Goal: Transaction & Acquisition: Obtain resource

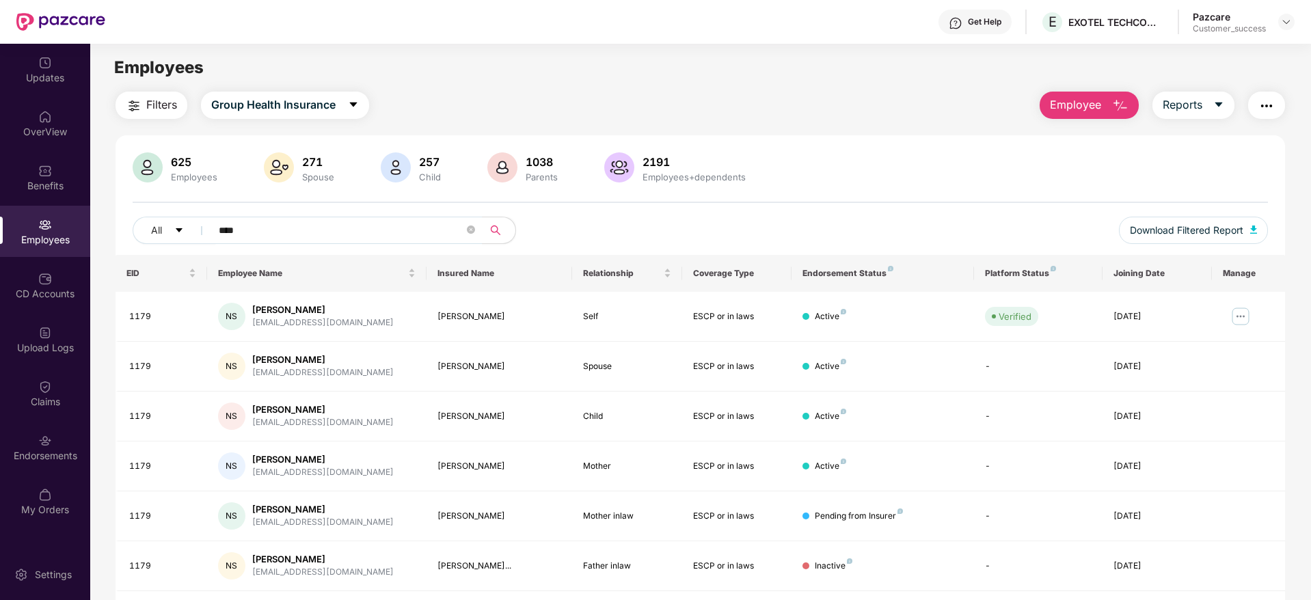
scroll to position [44, 0]
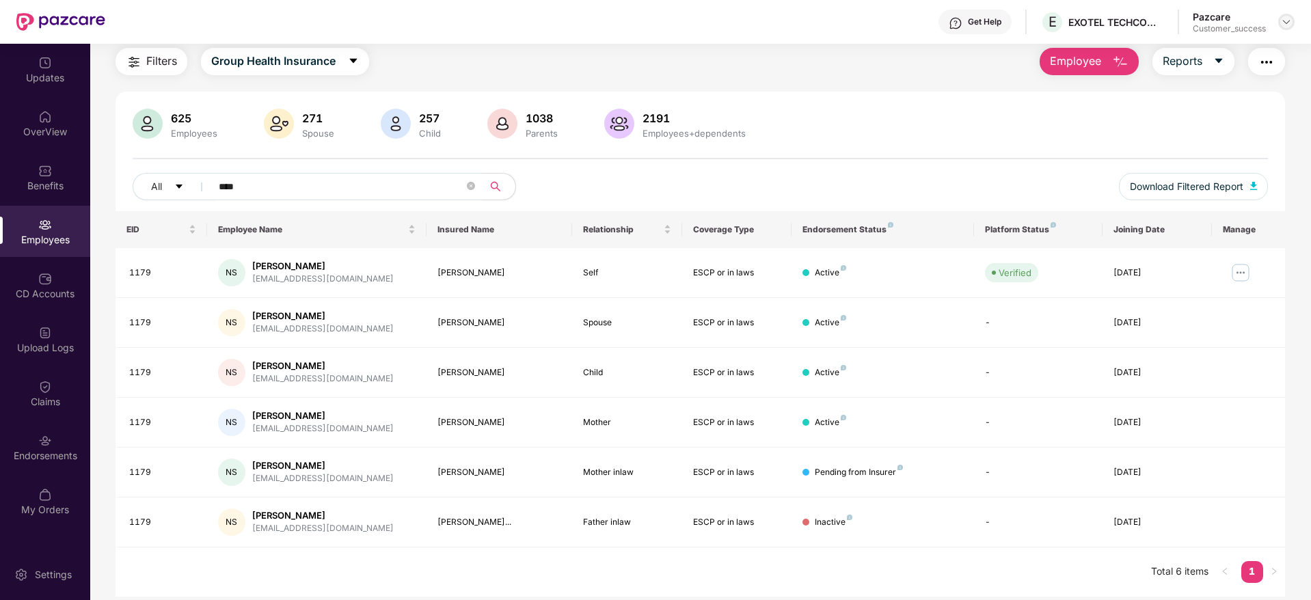
click at [1282, 19] on img at bounding box center [1286, 21] width 11 height 11
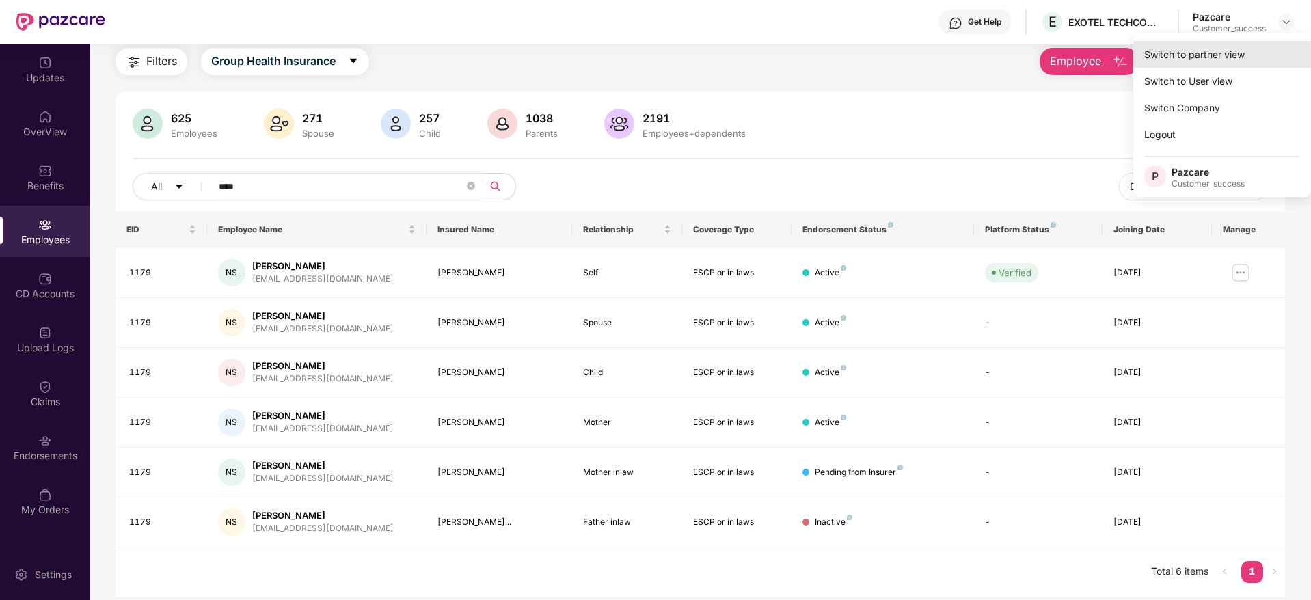
click at [1212, 52] on div "Switch to partner view" at bounding box center [1222, 54] width 178 height 27
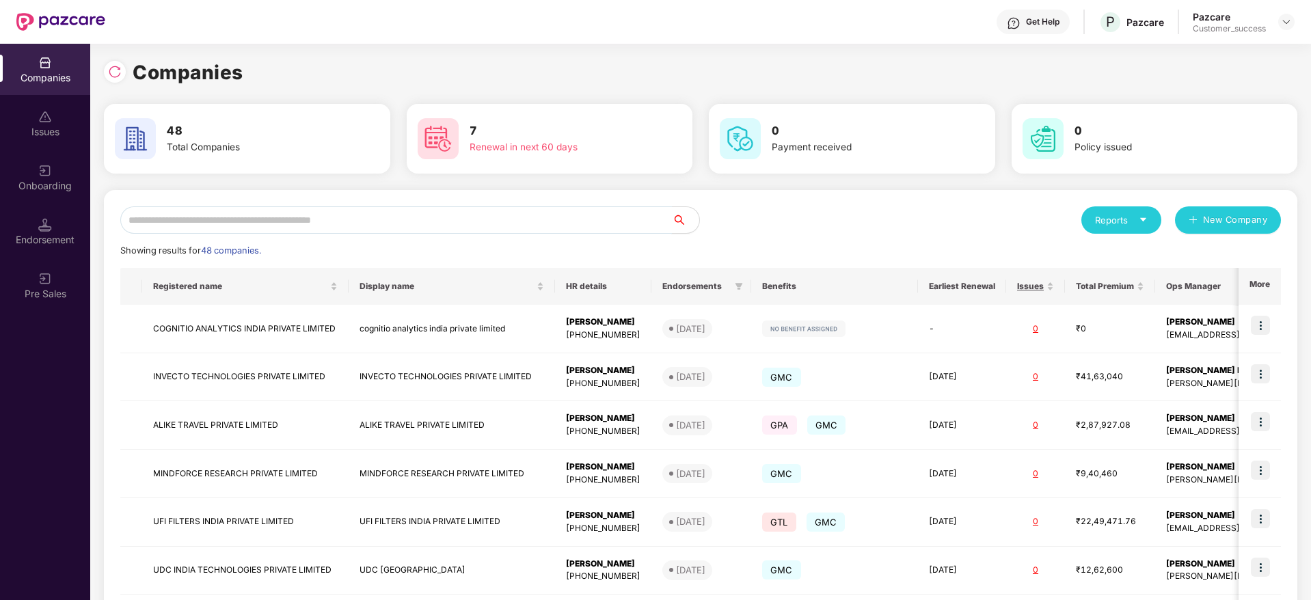
click at [269, 219] on input "text" at bounding box center [395, 219] width 551 height 27
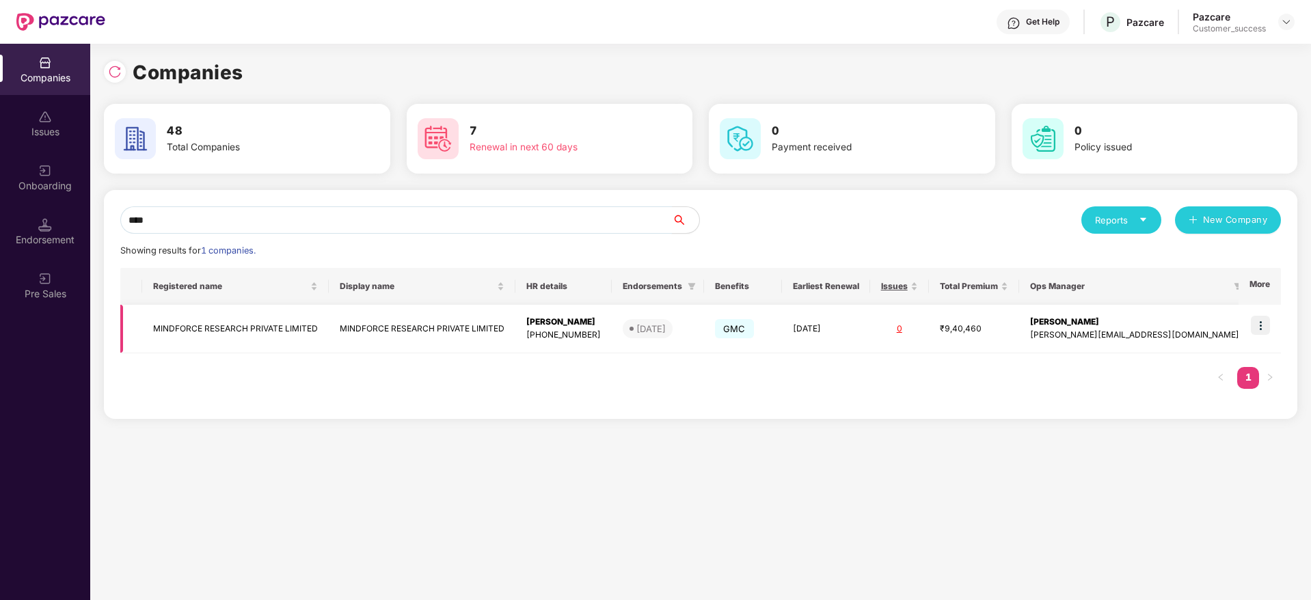
type input "****"
click at [1256, 325] on img at bounding box center [1259, 325] width 19 height 19
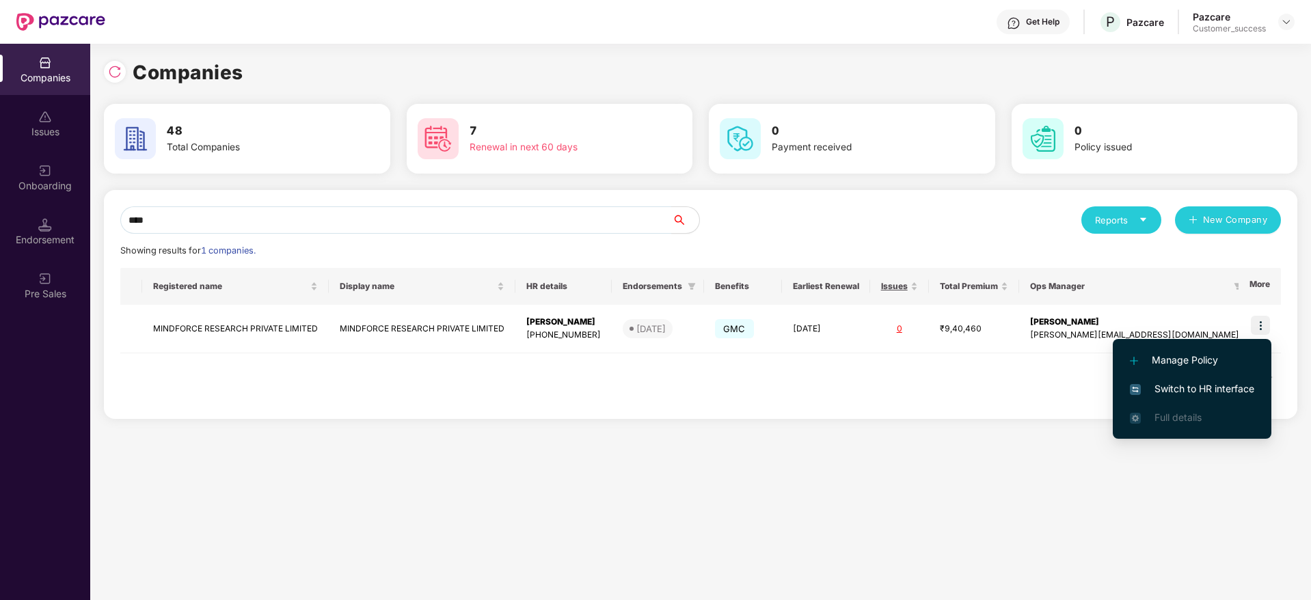
click at [1186, 383] on span "Switch to HR interface" at bounding box center [1192, 388] width 124 height 15
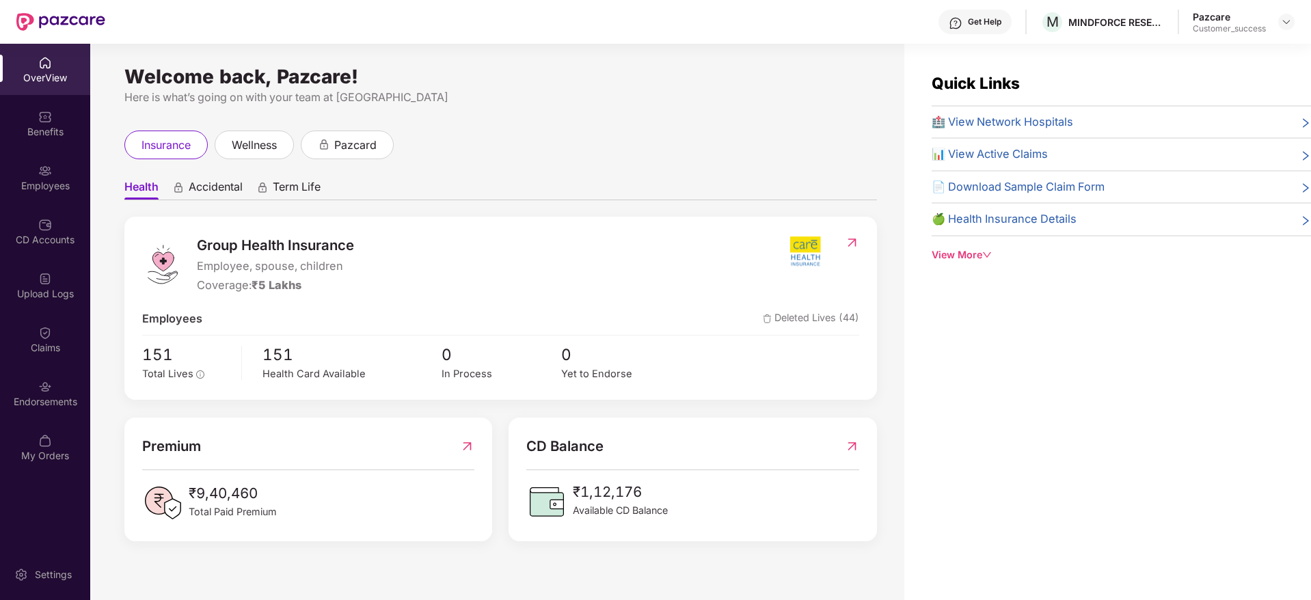
click at [42, 182] on div "Employees" at bounding box center [45, 186] width 90 height 14
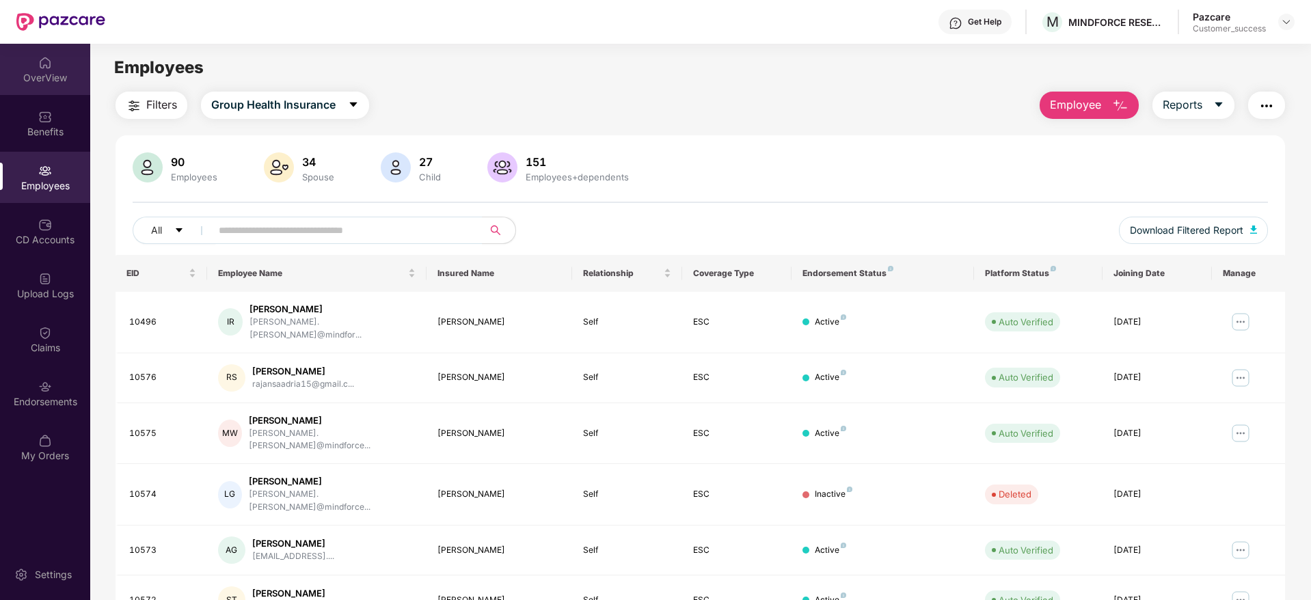
click at [37, 72] on div "OverView" at bounding box center [45, 78] width 90 height 14
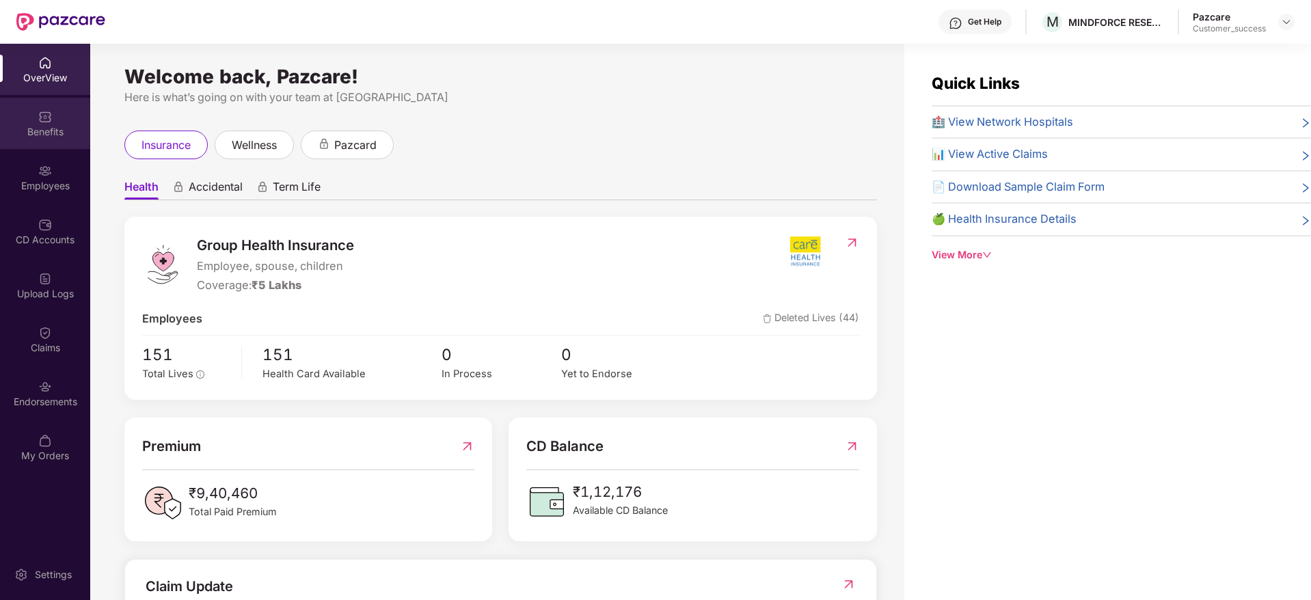
click at [46, 123] on img at bounding box center [45, 117] width 14 height 14
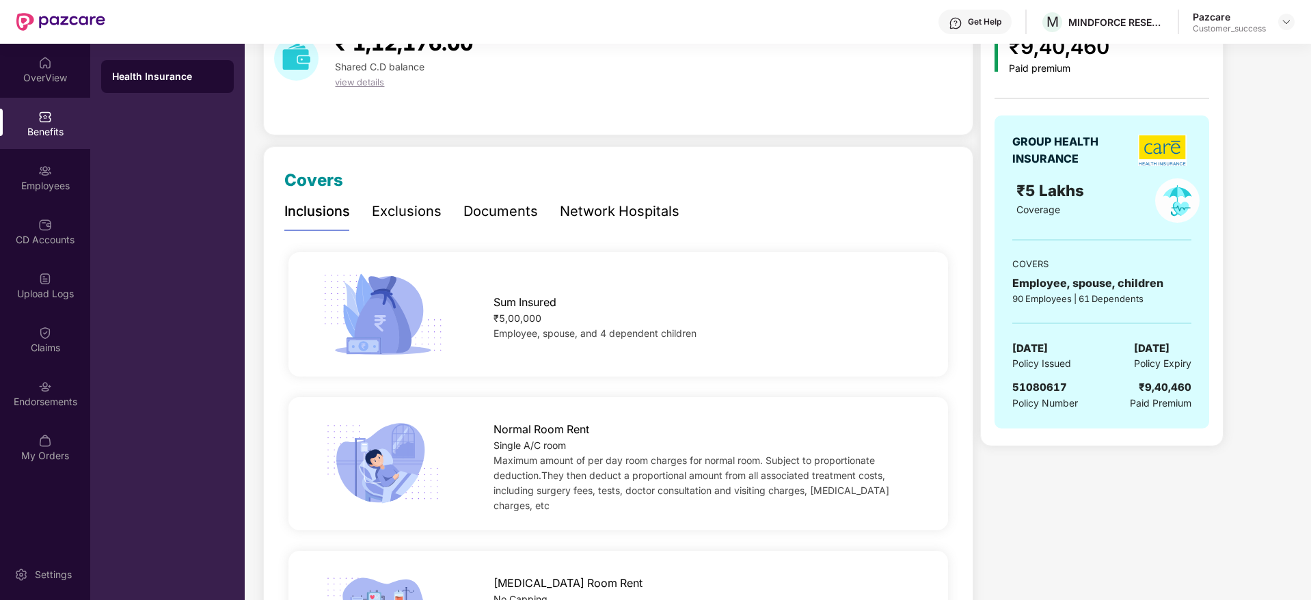
scroll to position [0, 0]
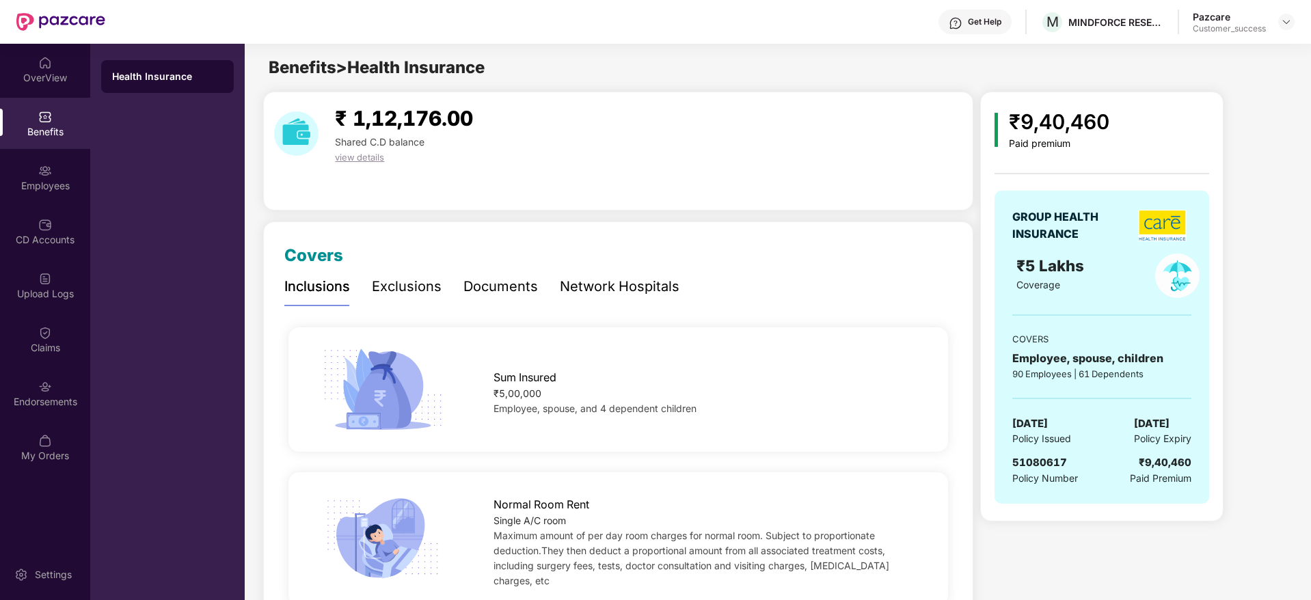
click at [400, 282] on div "Exclusions" at bounding box center [407, 286] width 70 height 21
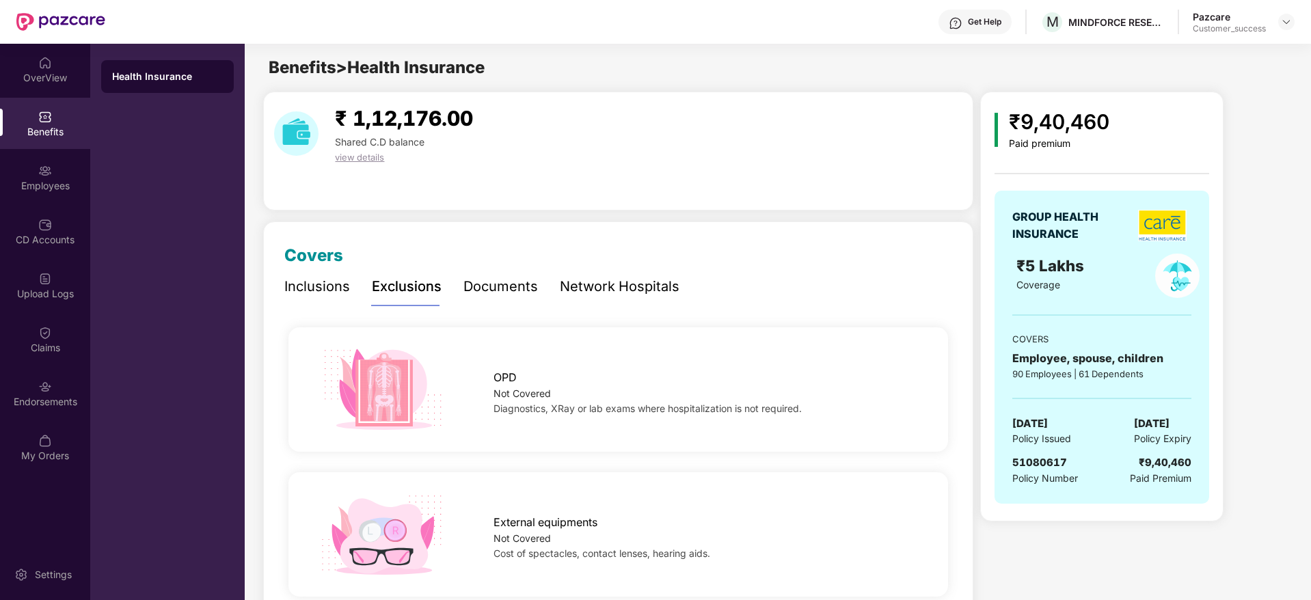
click at [603, 279] on div "Network Hospitals" at bounding box center [620, 286] width 120 height 21
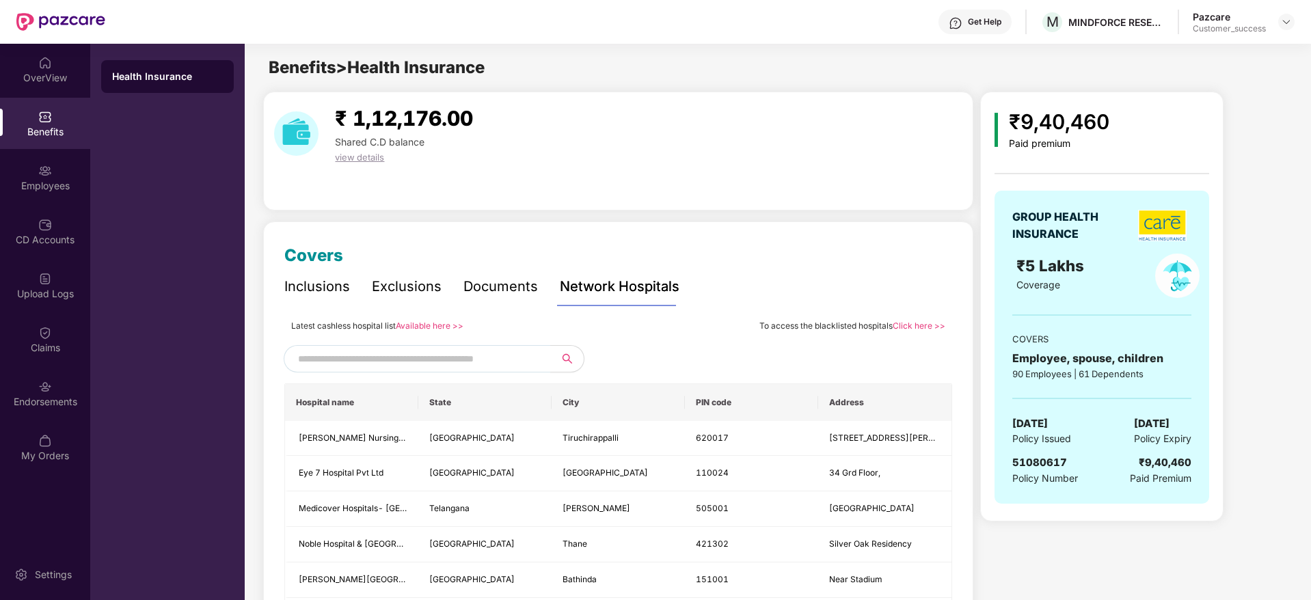
click at [419, 325] on link "Available here >>" at bounding box center [430, 325] width 68 height 10
click at [912, 323] on link "Click here >>" at bounding box center [918, 325] width 53 height 10
click at [35, 185] on div "Employees" at bounding box center [45, 186] width 90 height 14
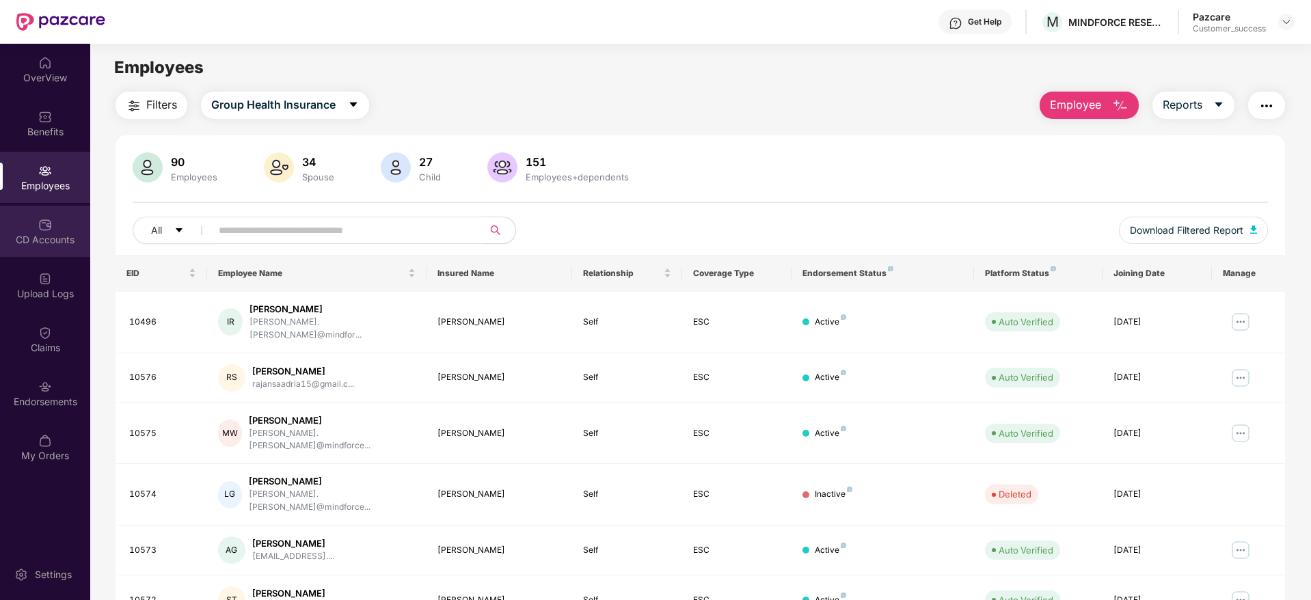
click at [51, 234] on div "CD Accounts" at bounding box center [45, 240] width 90 height 14
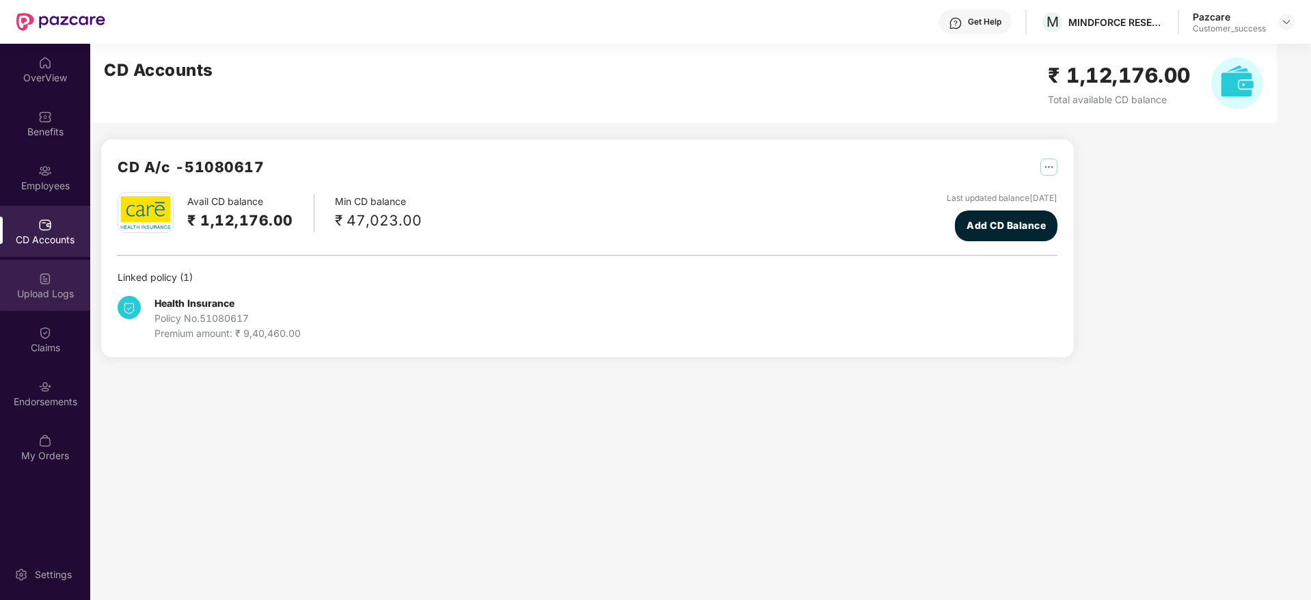
click at [59, 290] on div "Upload Logs" at bounding box center [45, 294] width 90 height 14
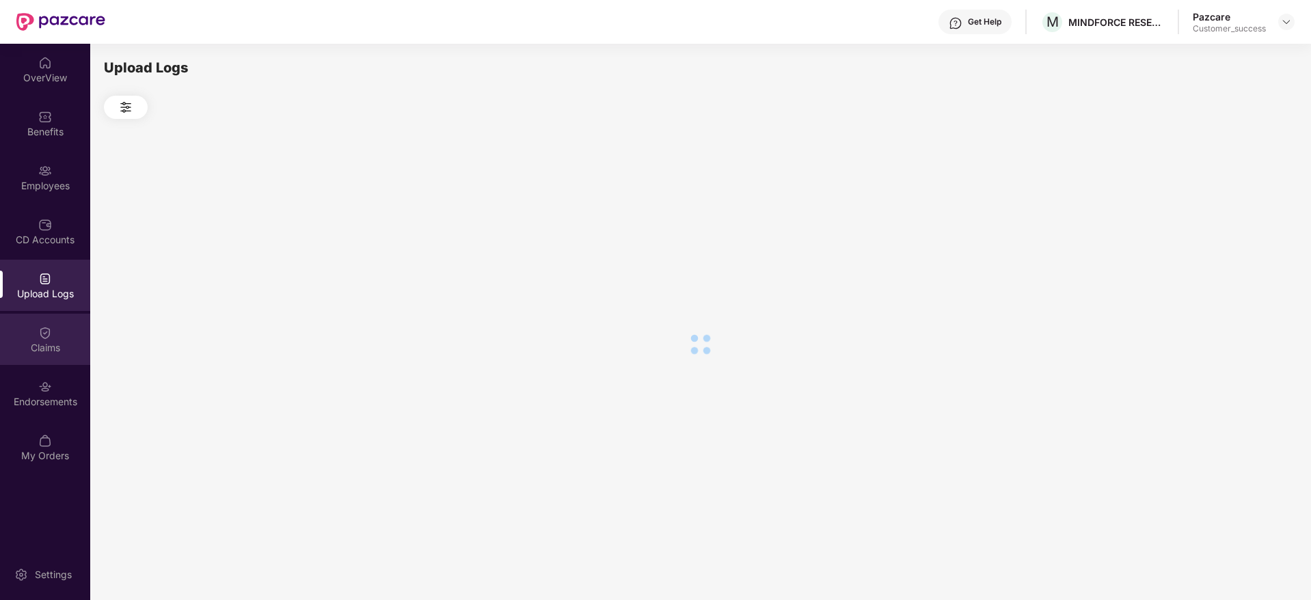
click at [55, 346] on div "Claims" at bounding box center [45, 348] width 90 height 14
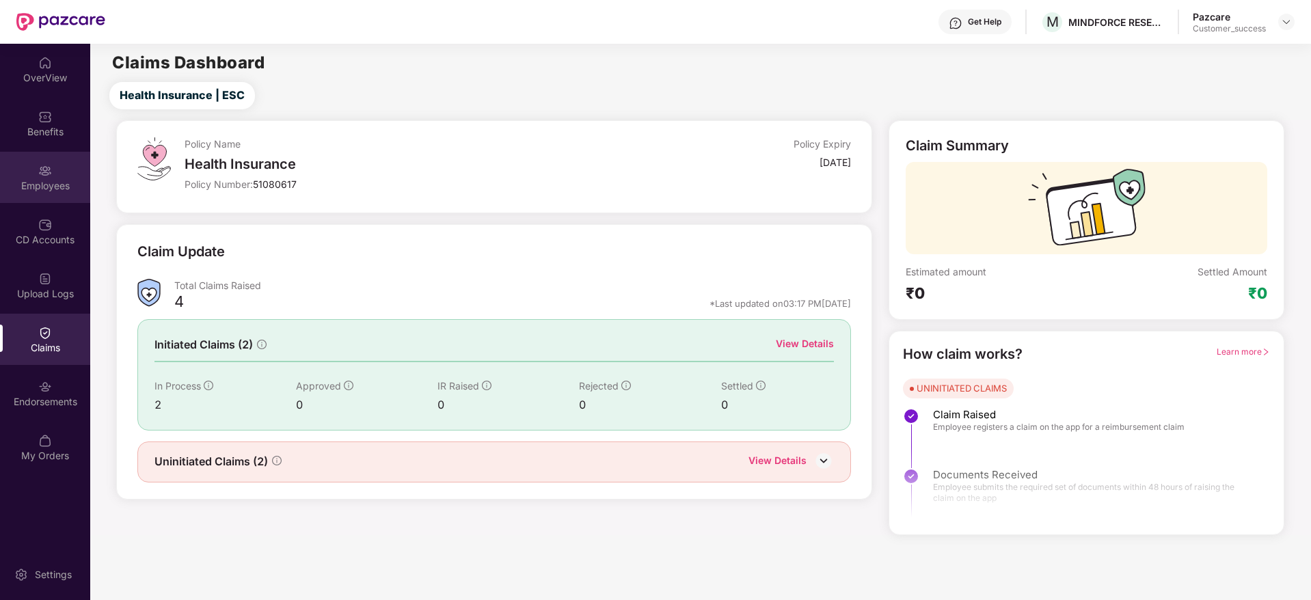
click at [46, 169] on img at bounding box center [45, 171] width 14 height 14
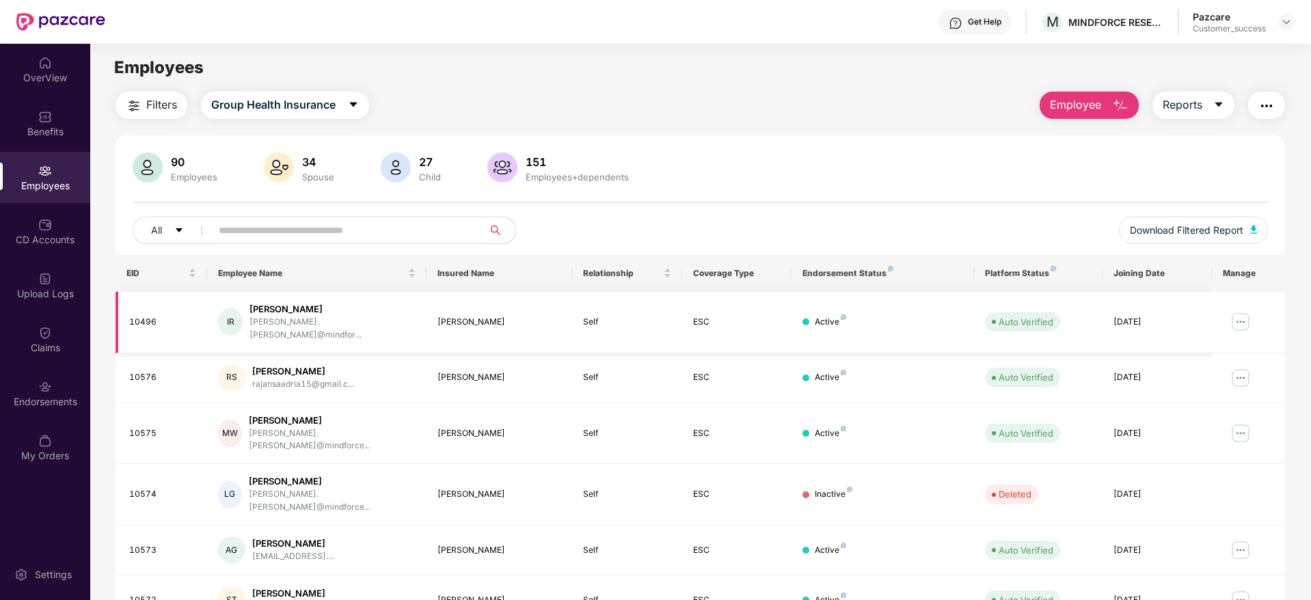
click at [1237, 315] on img at bounding box center [1240, 322] width 22 height 22
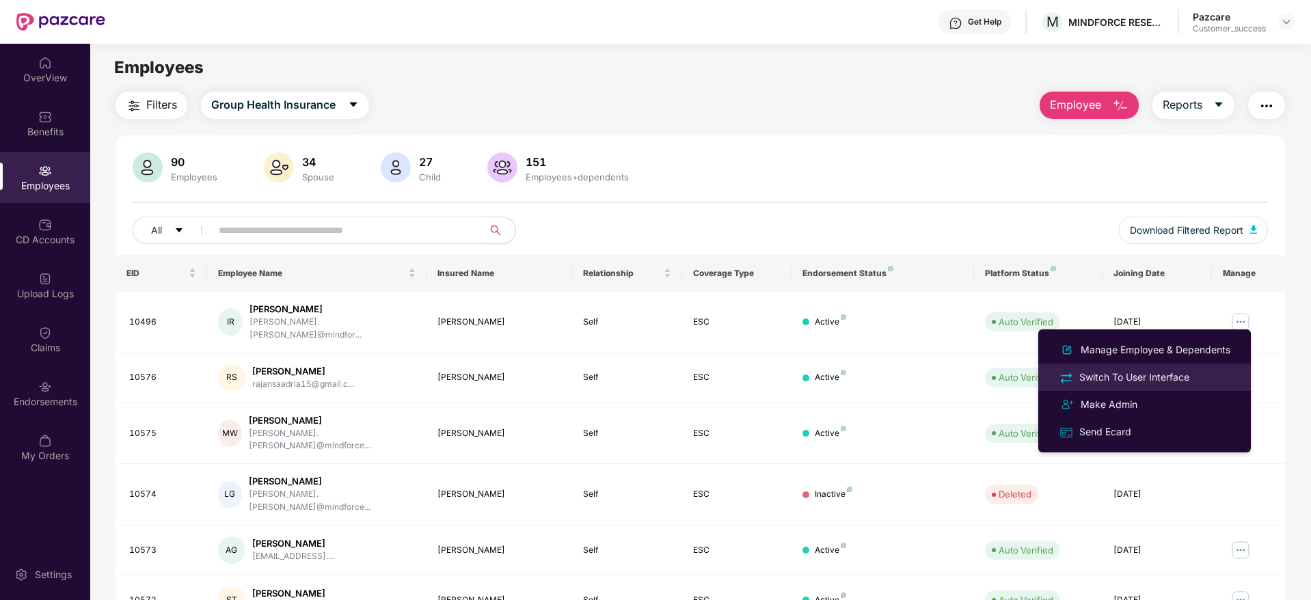
click at [1127, 381] on div "Switch To User Interface" at bounding box center [1133, 377] width 115 height 15
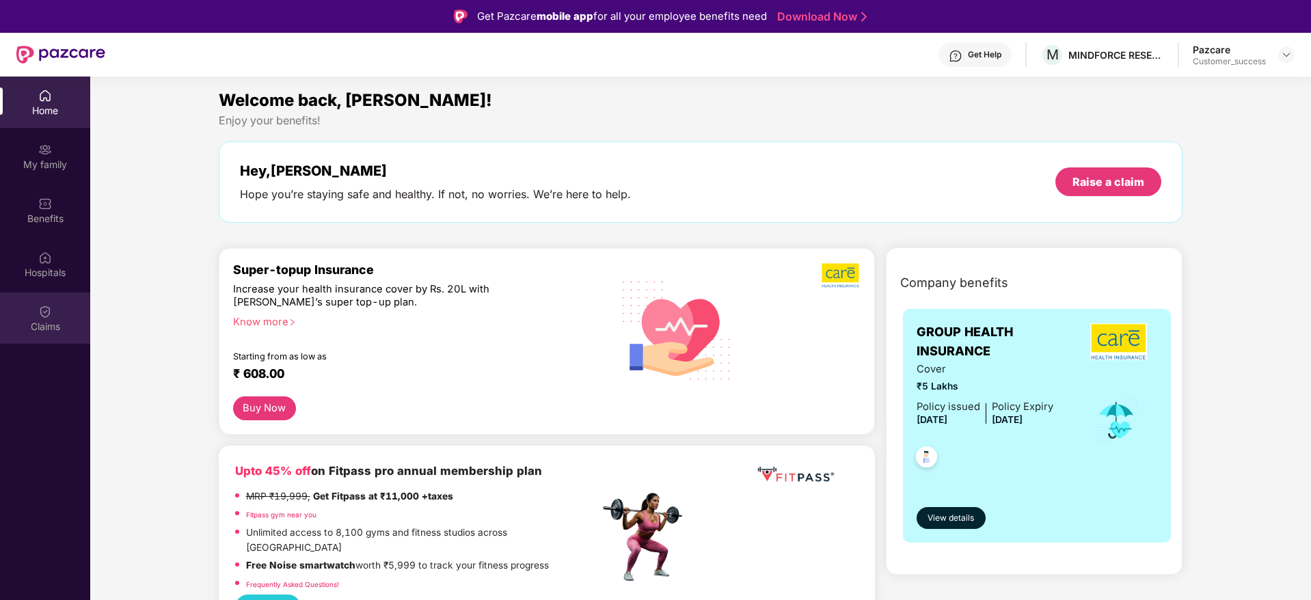
click at [39, 316] on img at bounding box center [45, 312] width 14 height 14
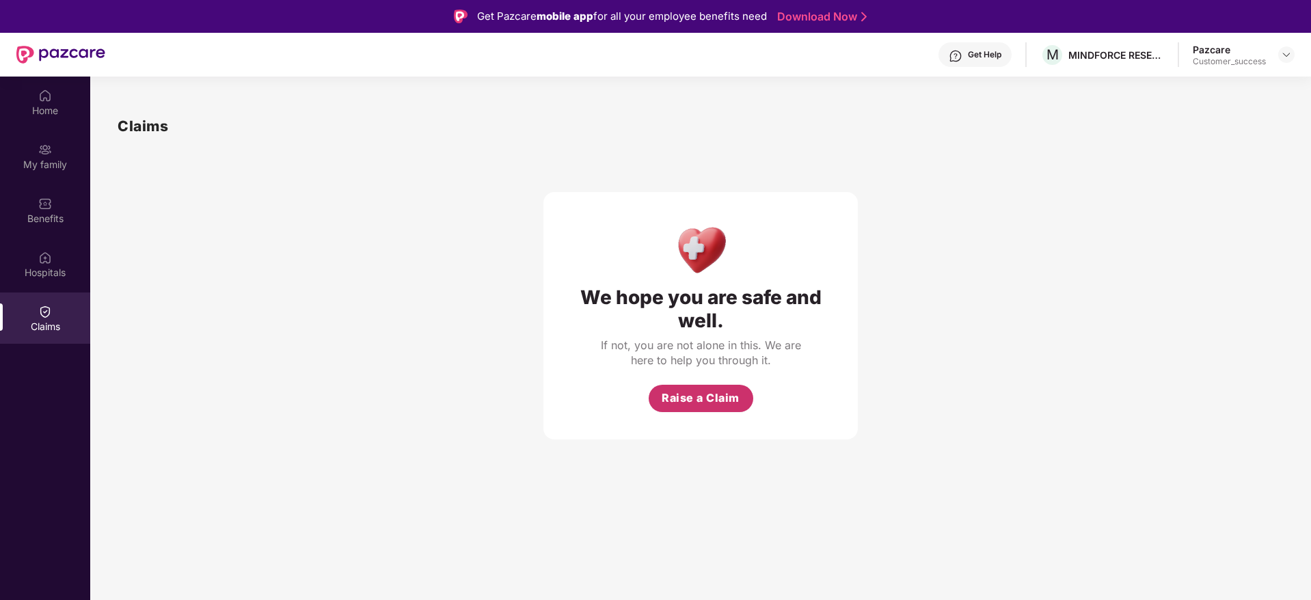
click at [697, 395] on span "Raise a Claim" at bounding box center [700, 397] width 78 height 17
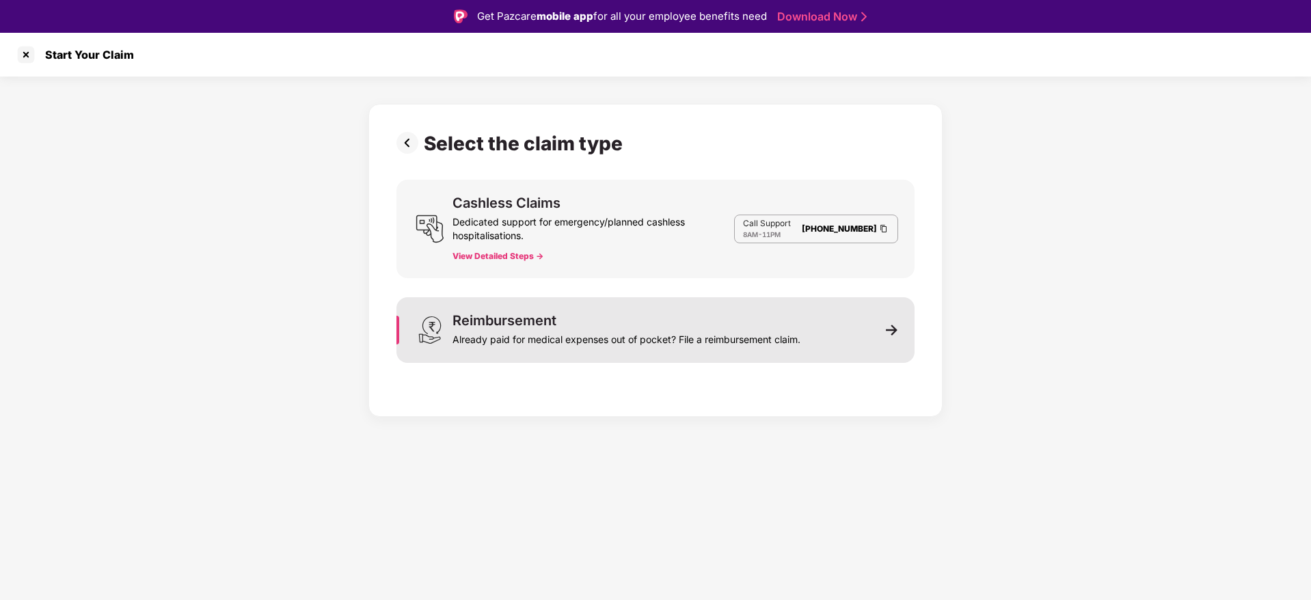
click at [830, 333] on div "Reimbursement Already paid for medical expenses out of pocket? File a reimburse…" at bounding box center [655, 330] width 518 height 66
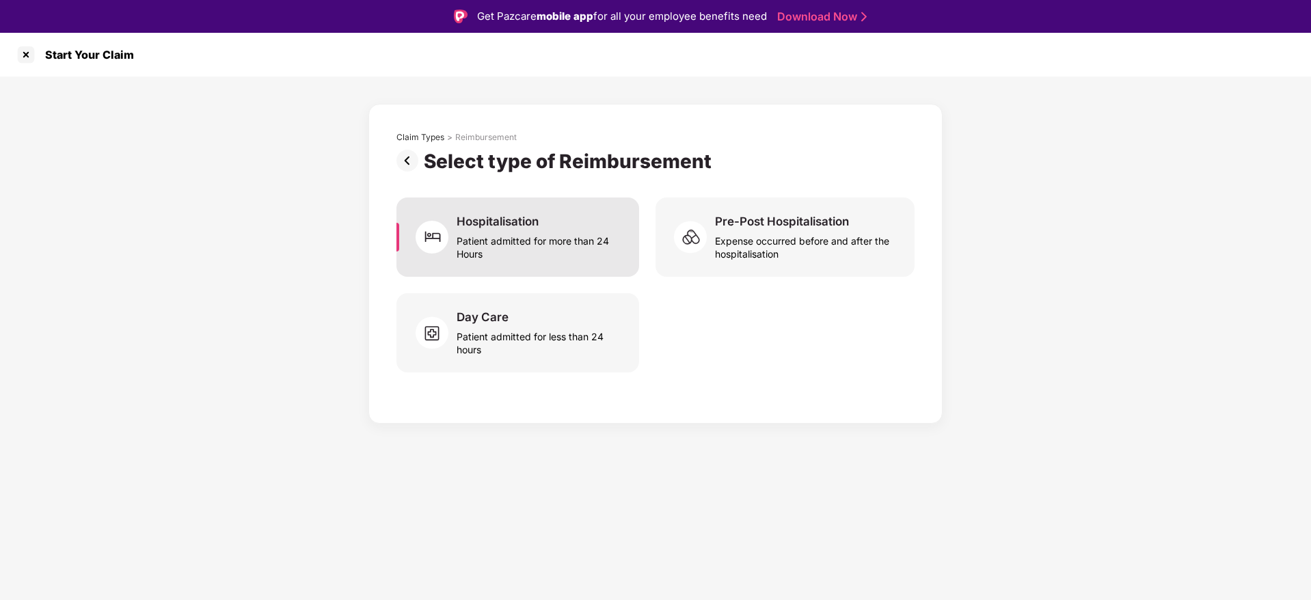
click at [562, 247] on div "Patient admitted for more than 24 Hours" at bounding box center [539, 244] width 166 height 31
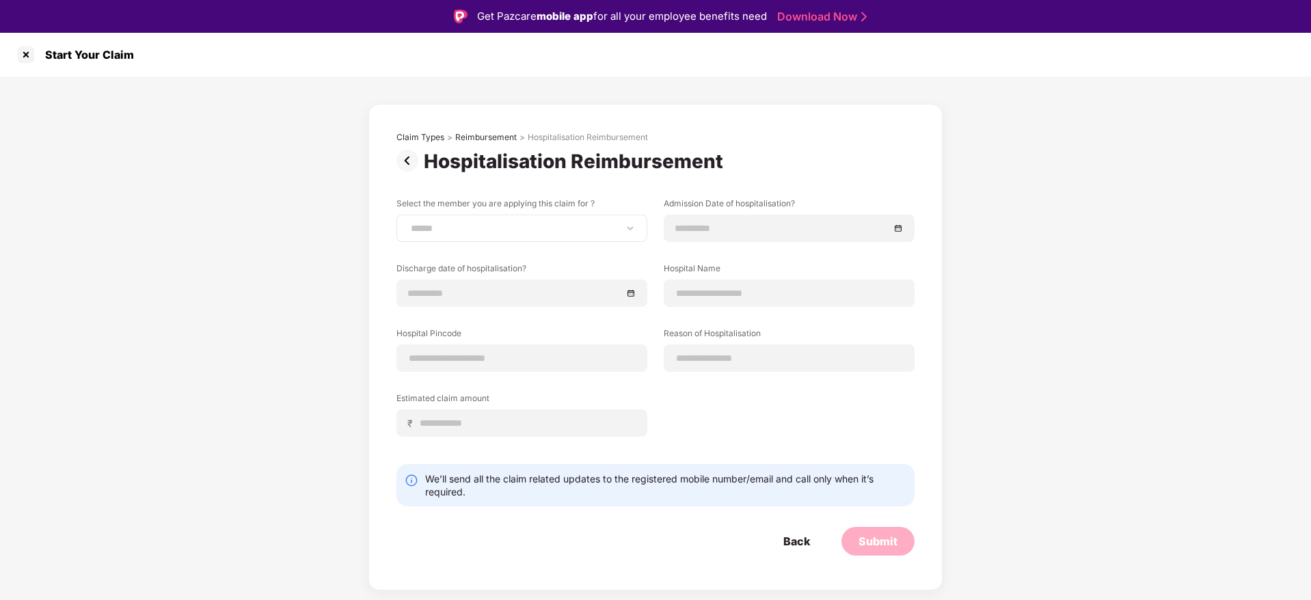
click at [536, 239] on div "**********" at bounding box center [521, 228] width 251 height 27
click at [521, 234] on div "**********" at bounding box center [521, 228] width 251 height 27
click at [614, 219] on div "**********" at bounding box center [521, 228] width 251 height 27
click at [573, 228] on select "**********" at bounding box center [522, 228] width 228 height 11
select select "**********"
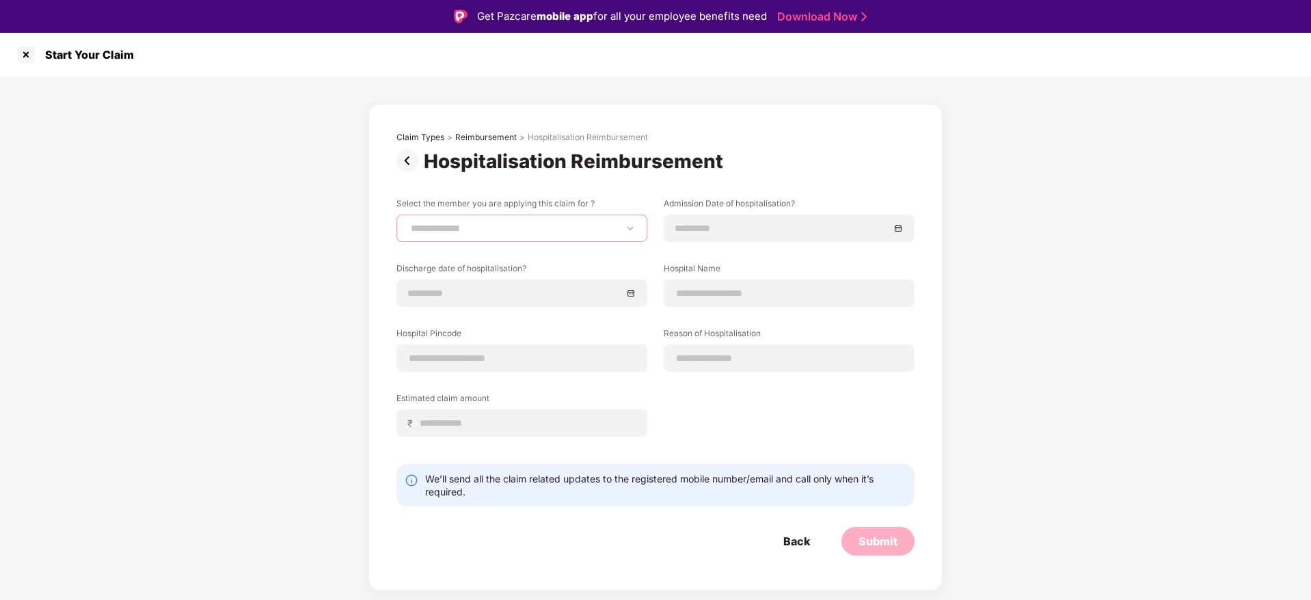
click at [408, 223] on select "**********" at bounding box center [522, 228] width 228 height 11
click at [726, 358] on input at bounding box center [789, 358] width 228 height 14
type input "*******"
click at [474, 350] on div at bounding box center [521, 357] width 251 height 27
click at [471, 358] on input at bounding box center [522, 358] width 228 height 14
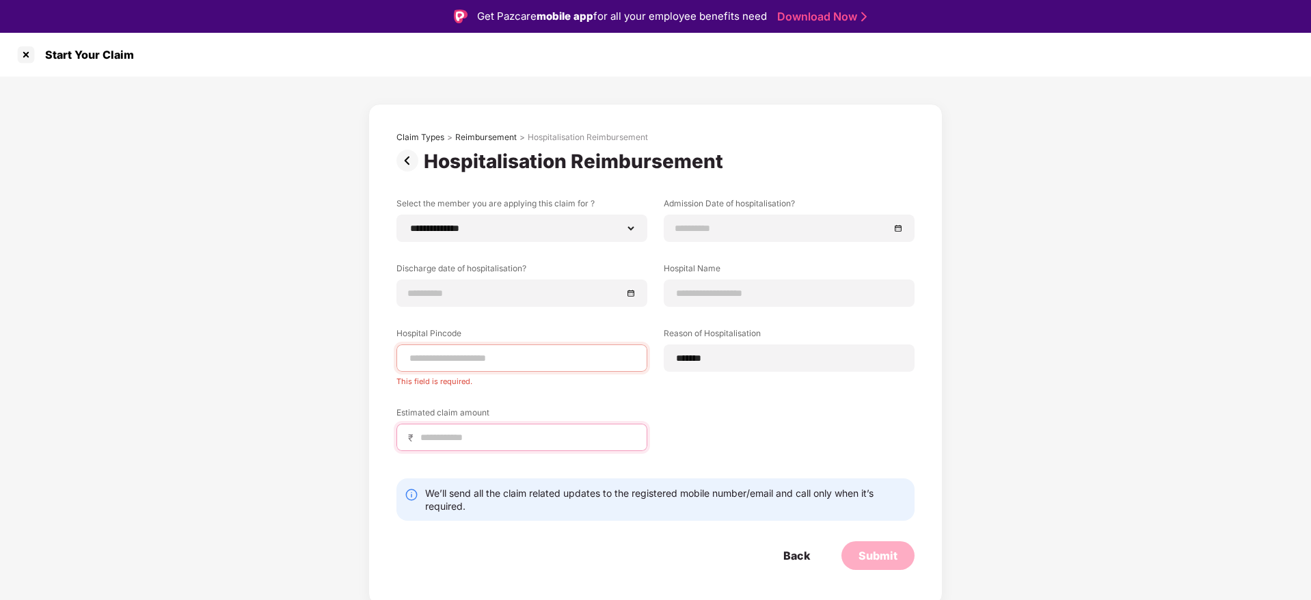
click at [454, 425] on div "₹" at bounding box center [521, 437] width 251 height 27
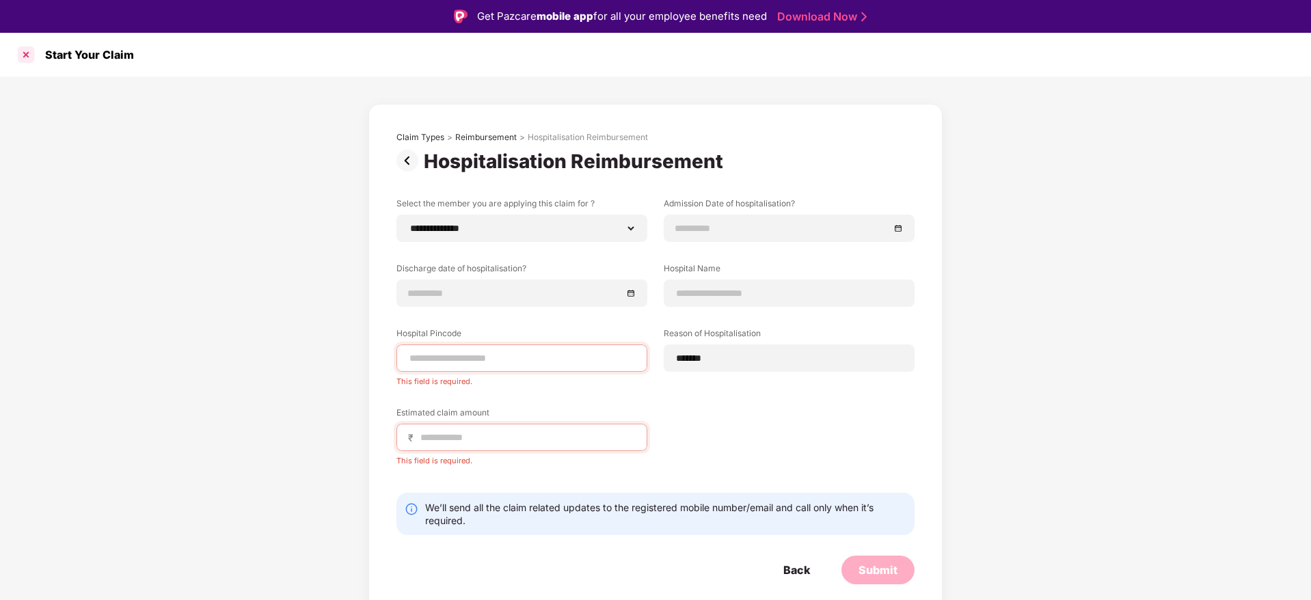
click at [25, 52] on div at bounding box center [26, 55] width 22 height 22
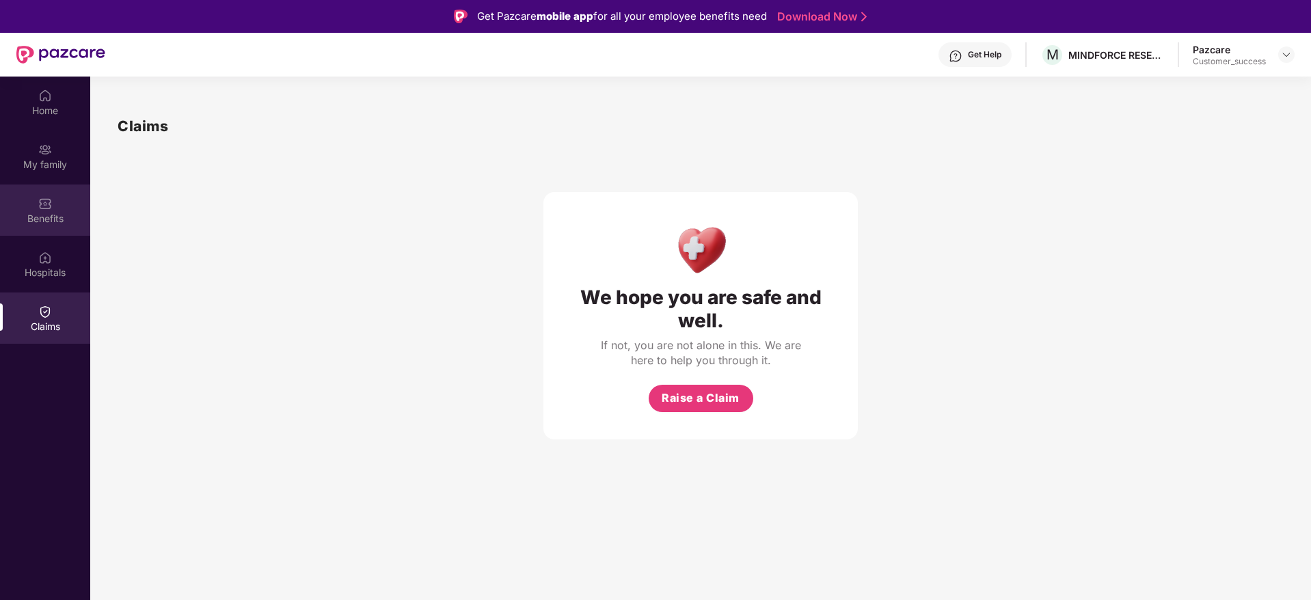
click at [53, 203] on div "Benefits" at bounding box center [45, 209] width 90 height 51
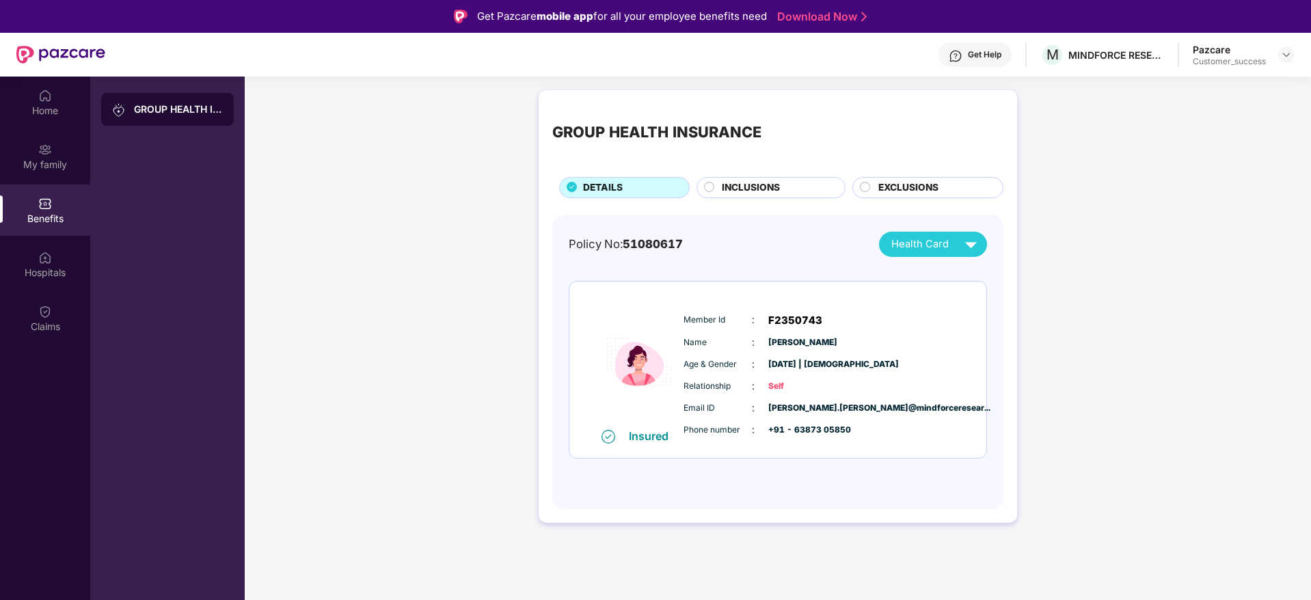
click at [712, 189] on circle at bounding box center [709, 187] width 10 height 10
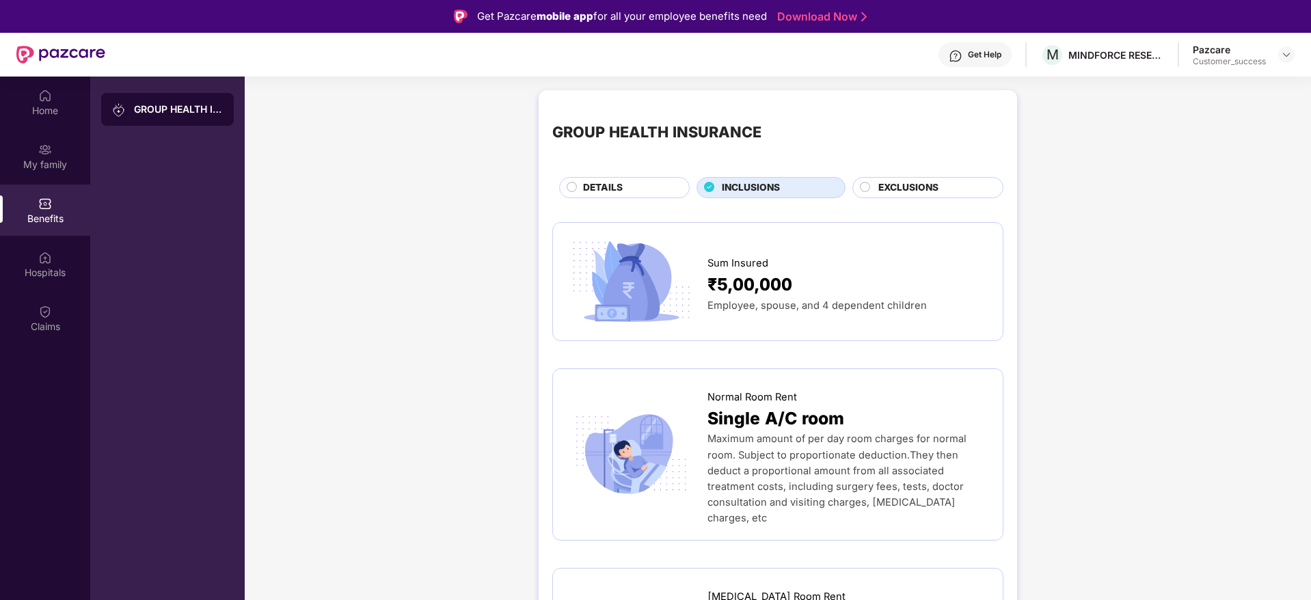
click at [865, 184] on circle at bounding box center [865, 187] width 10 height 10
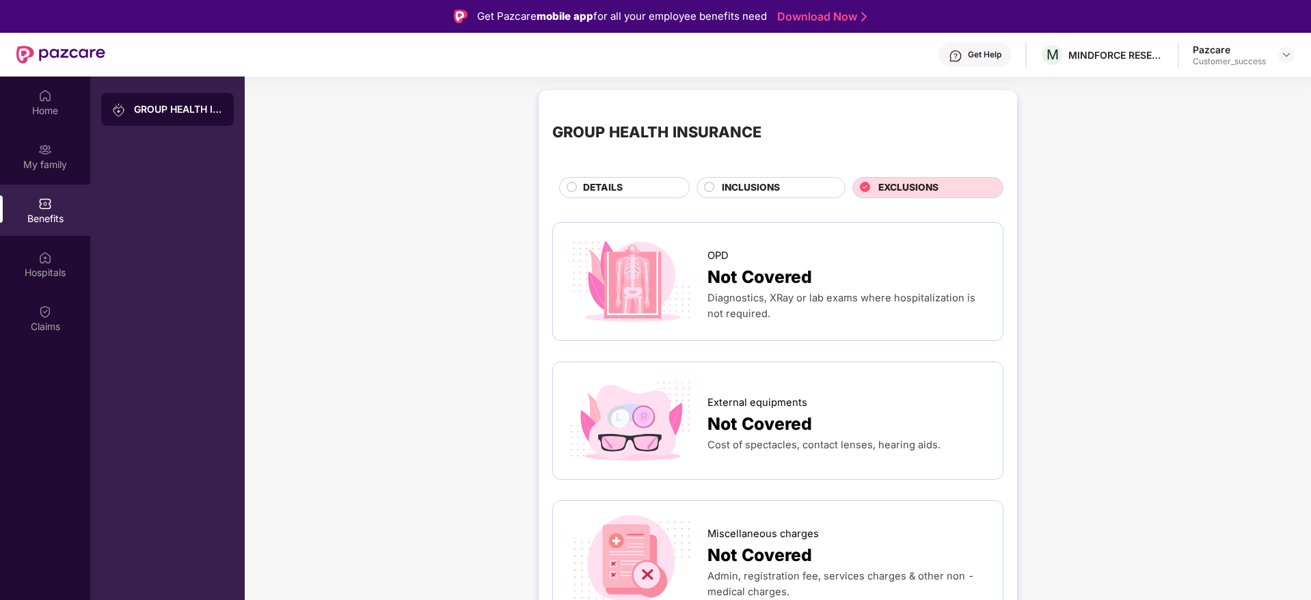
click at [602, 191] on span "DETAILS" at bounding box center [603, 187] width 40 height 15
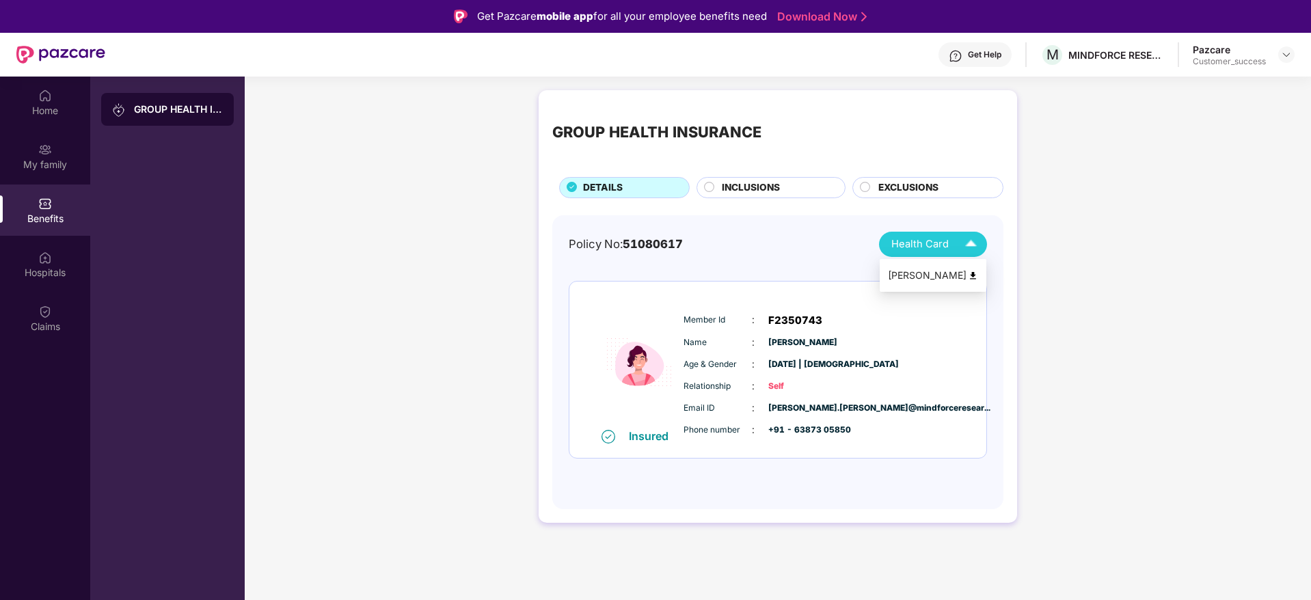
click at [930, 278] on div "[PERSON_NAME]" at bounding box center [933, 275] width 90 height 15
click at [38, 247] on div "Hospitals" at bounding box center [45, 263] width 90 height 51
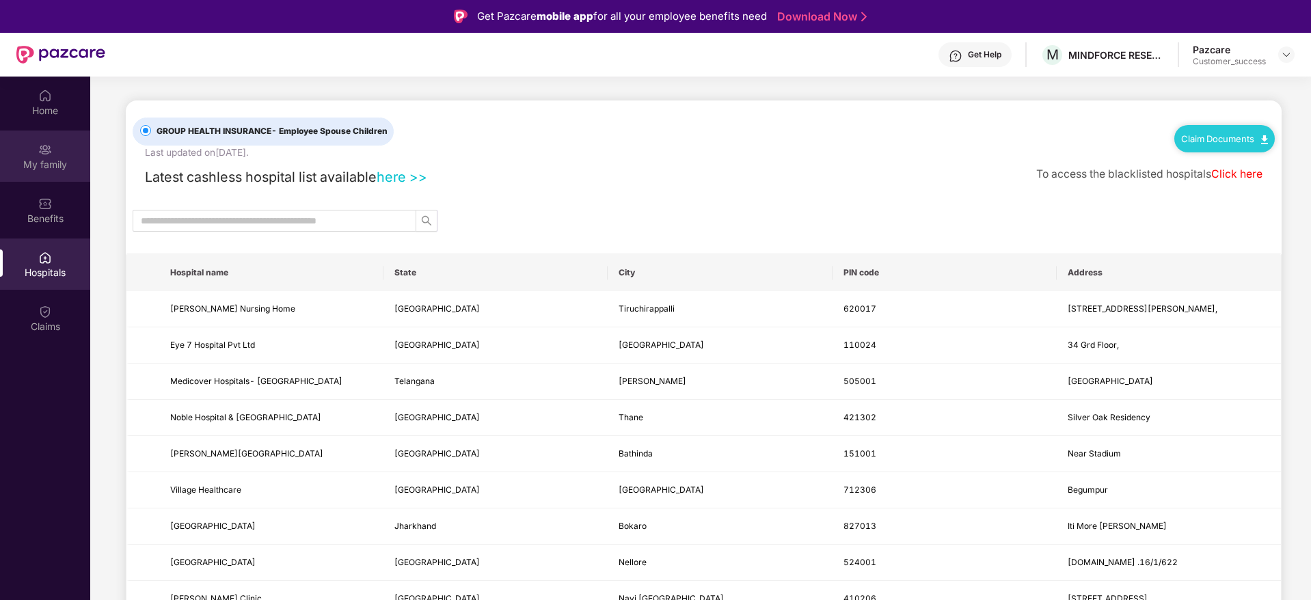
click at [42, 169] on div "My family" at bounding box center [45, 165] width 90 height 14
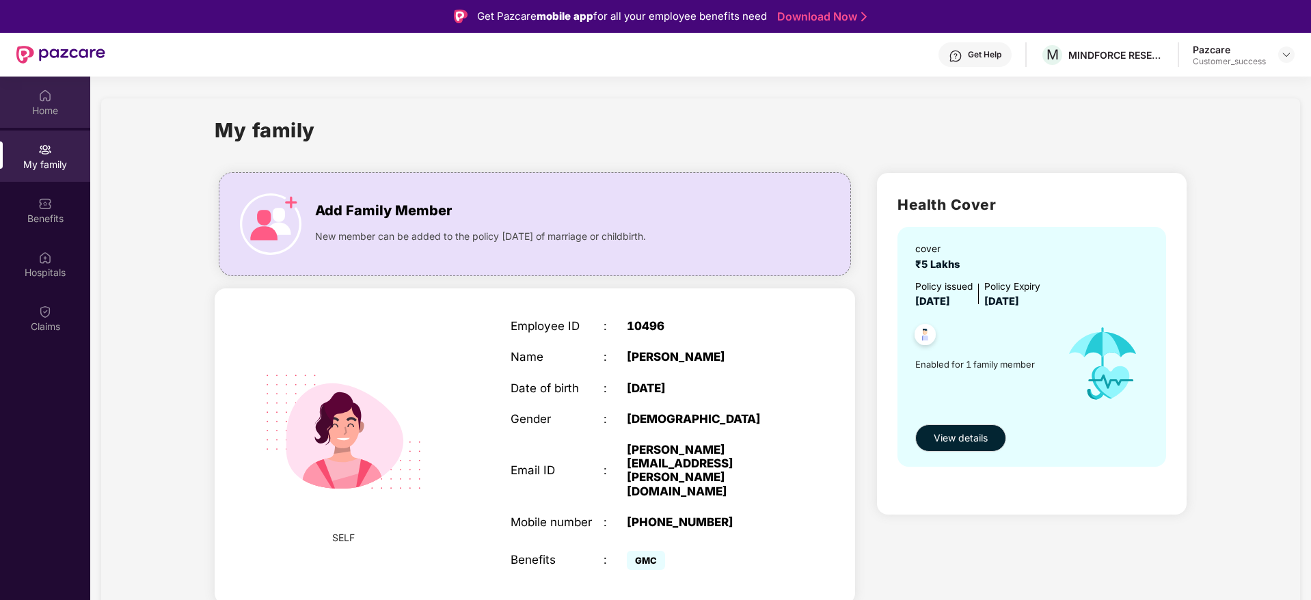
click at [48, 110] on div "Home" at bounding box center [45, 111] width 90 height 14
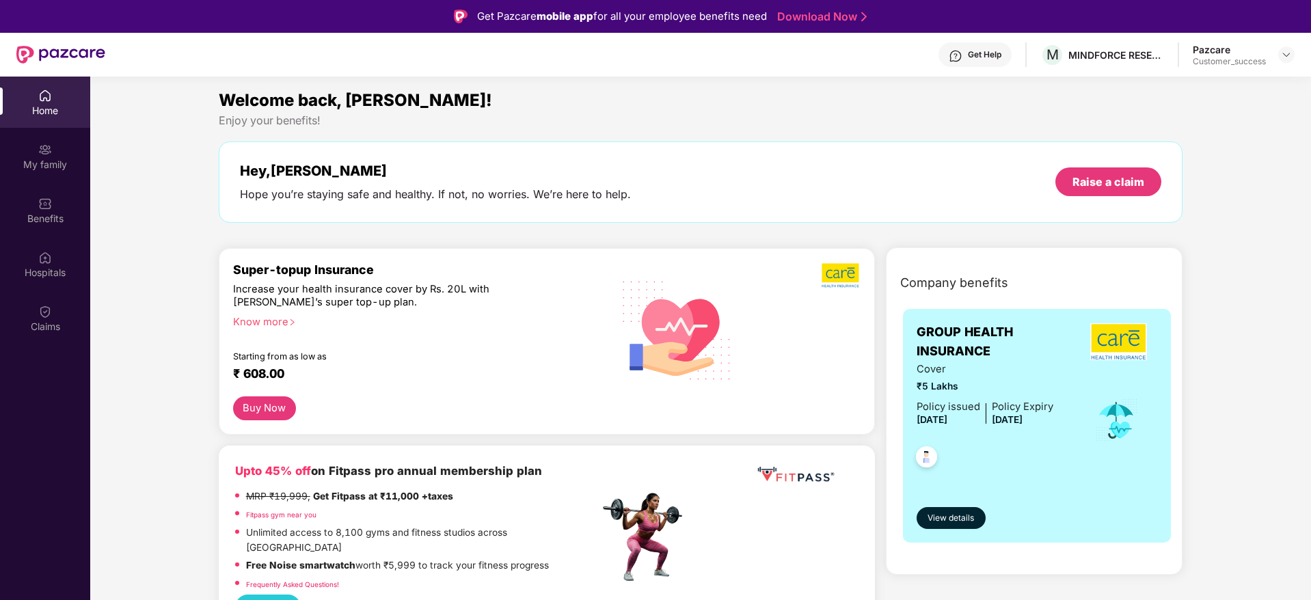
click at [55, 222] on div "Benefits" at bounding box center [45, 219] width 90 height 14
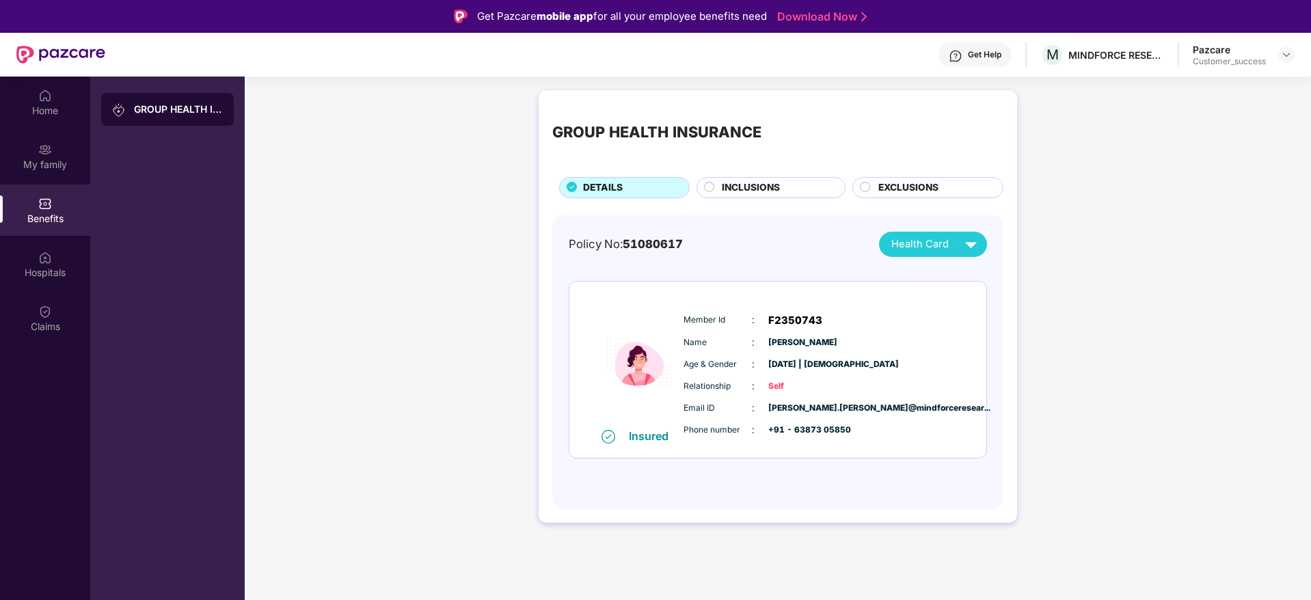
click at [711, 188] on circle at bounding box center [709, 187] width 10 height 10
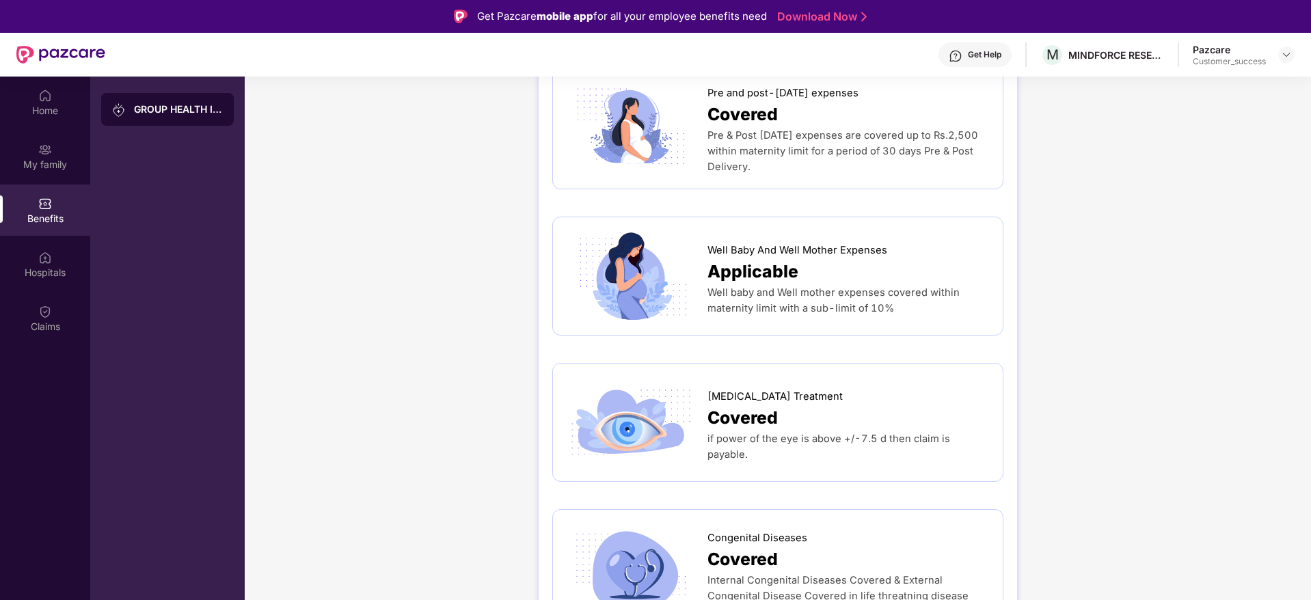
scroll to position [2296, 0]
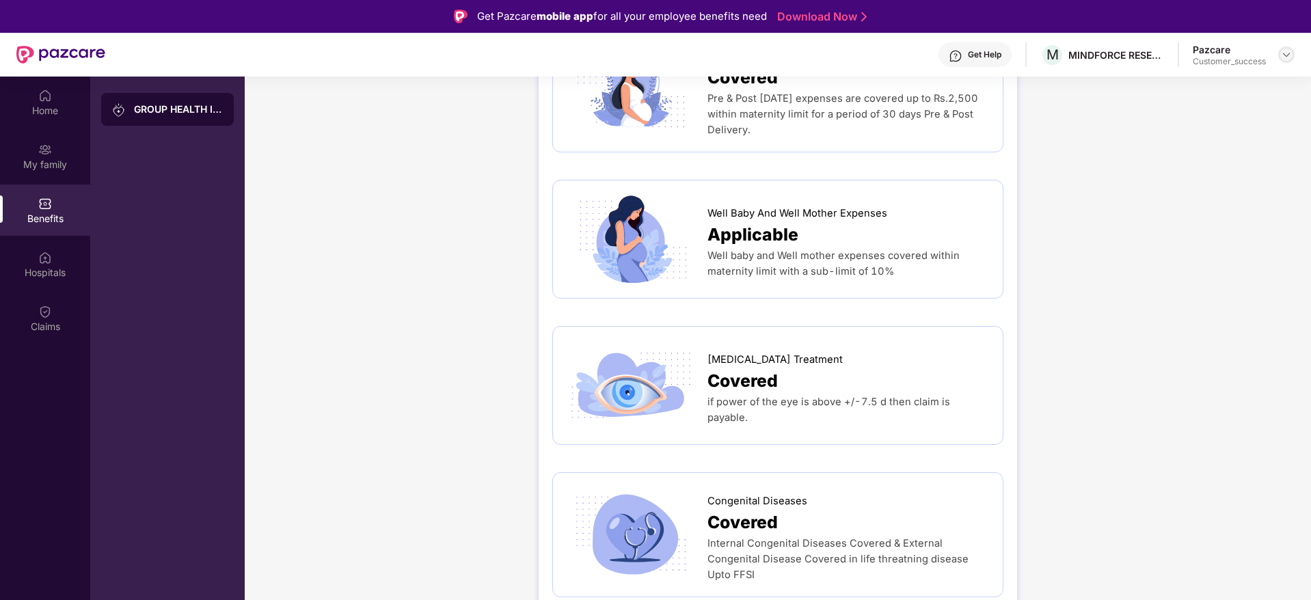
click at [1290, 60] on div at bounding box center [1286, 54] width 16 height 16
click at [1224, 87] on div "Switch to partner view" at bounding box center [1222, 87] width 178 height 27
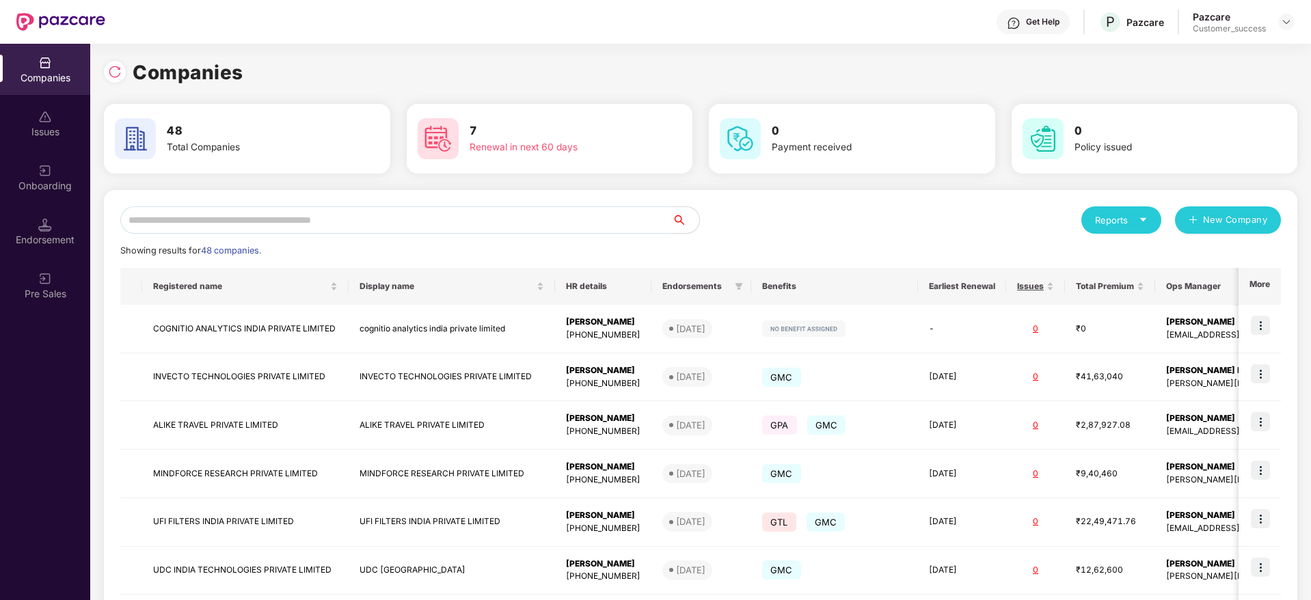
click at [235, 221] on input "text" at bounding box center [395, 219] width 551 height 27
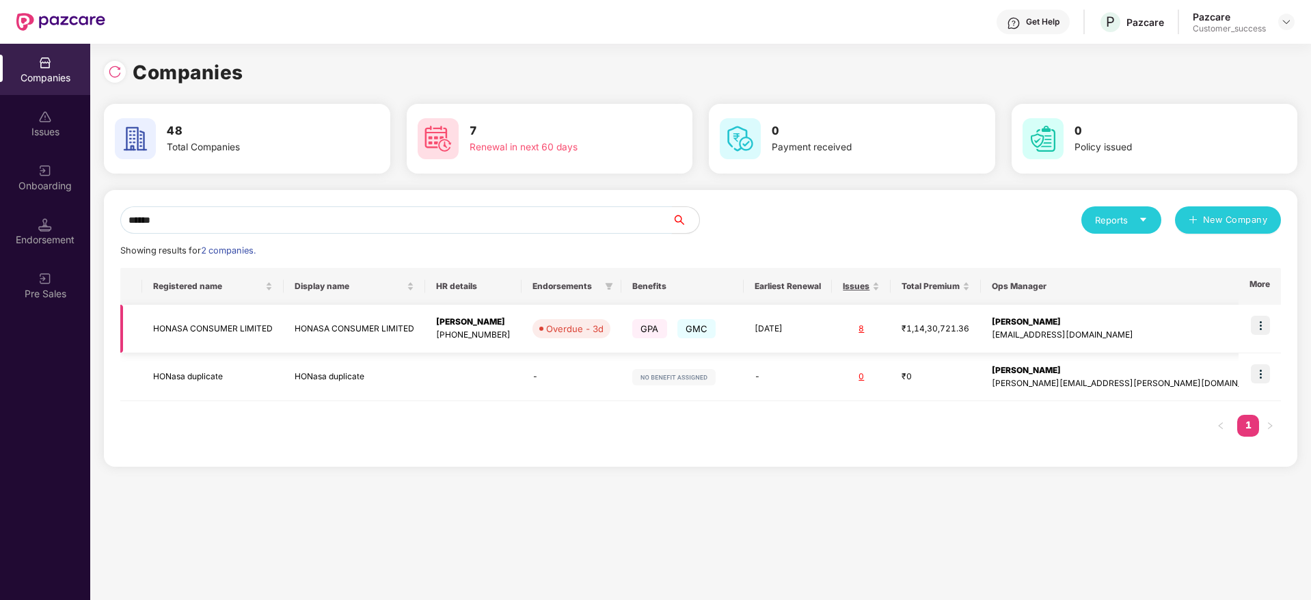
type input "******"
click at [1266, 324] on img at bounding box center [1259, 325] width 19 height 19
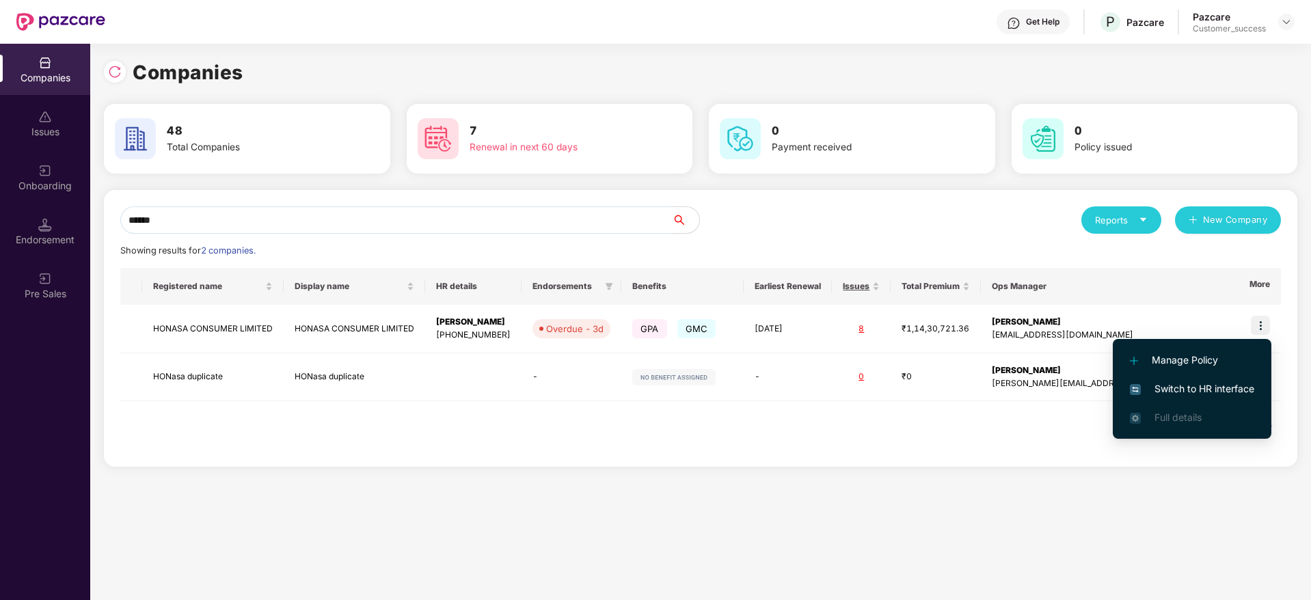
click at [1199, 387] on span "Switch to HR interface" at bounding box center [1192, 388] width 124 height 15
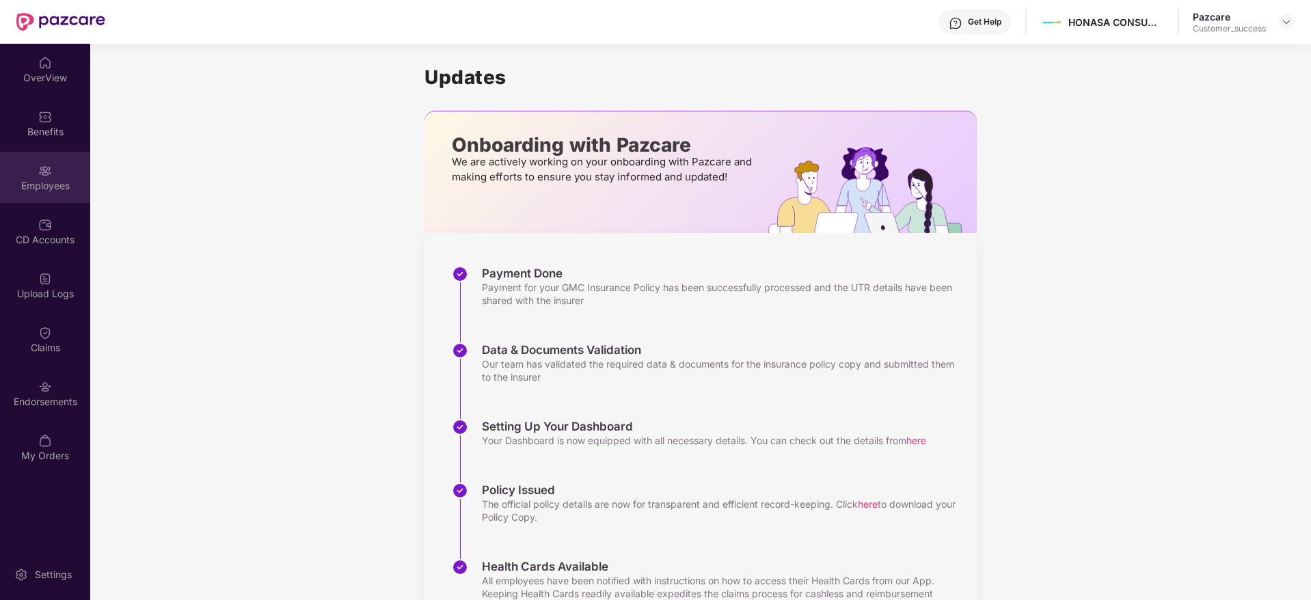
click at [49, 189] on div "Employees" at bounding box center [45, 186] width 90 height 14
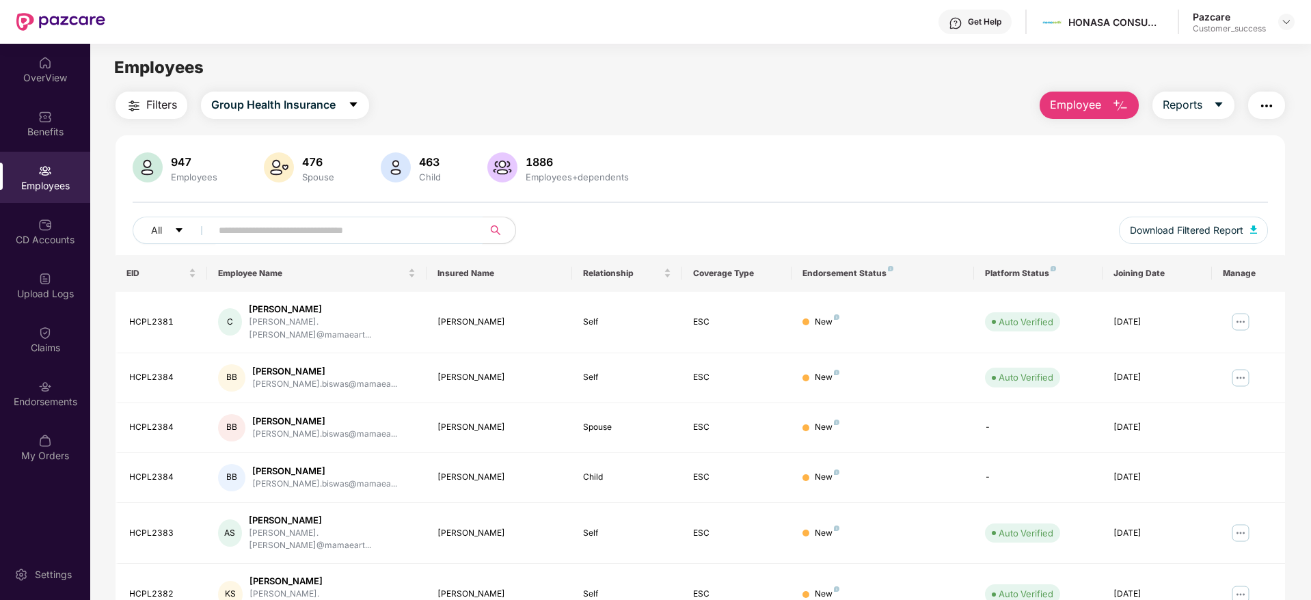
click at [341, 238] on input "text" at bounding box center [341, 230] width 245 height 20
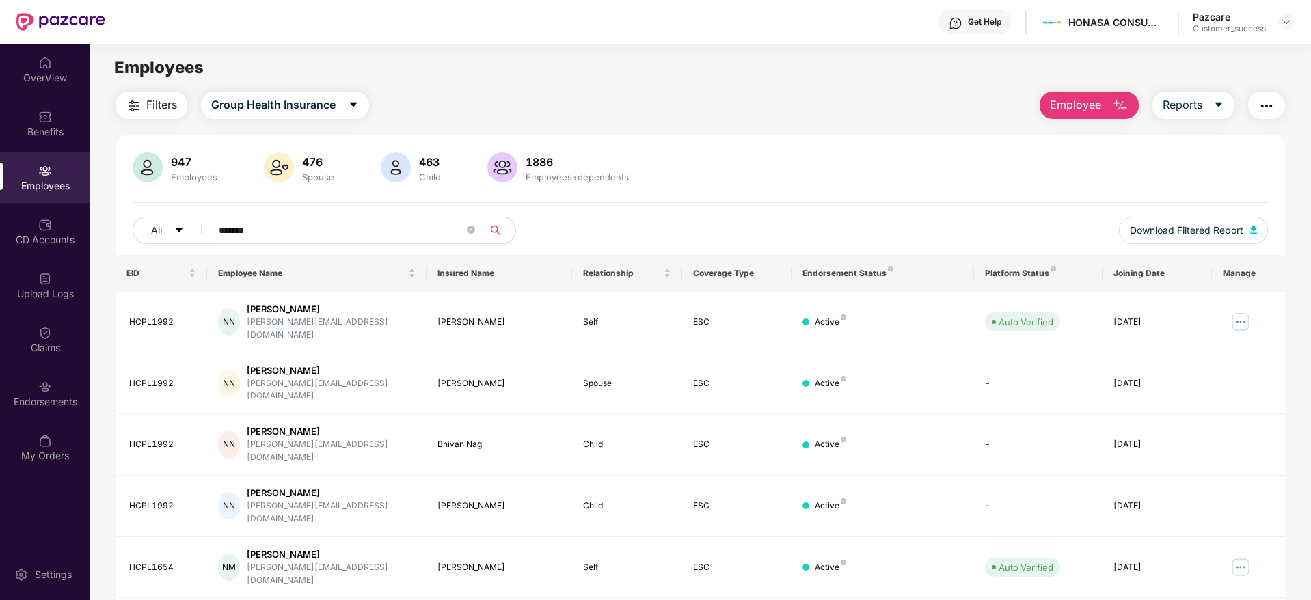
type input "*******"
click at [856, 200] on div "947 Employees 476 Spouse 463 Child 1886 Employees+dependents All ******* Downlo…" at bounding box center [699, 203] width 1169 height 102
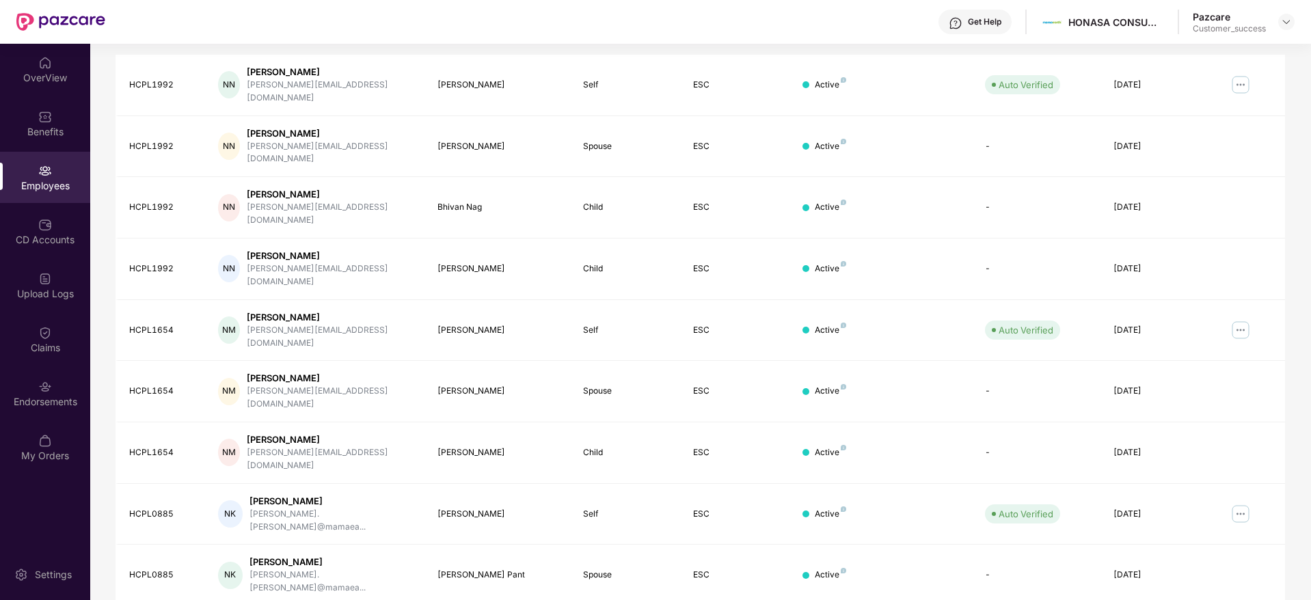
scroll to position [240, 0]
click at [1236, 316] on img at bounding box center [1240, 327] width 22 height 22
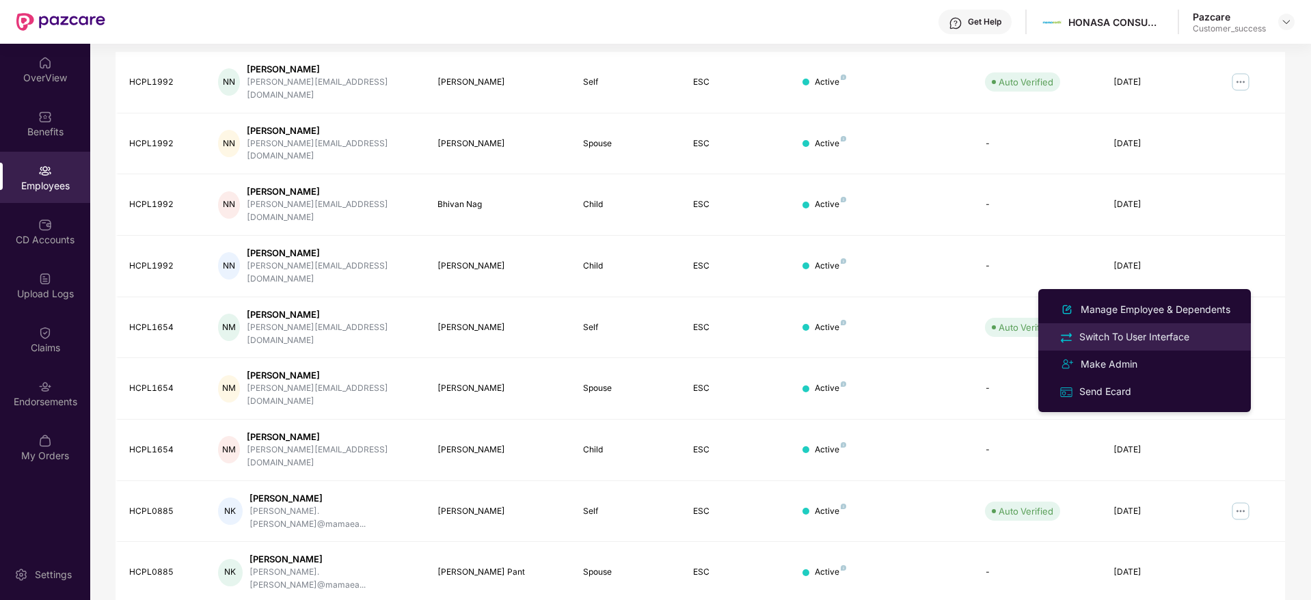
click at [1124, 334] on div "Switch To User Interface" at bounding box center [1133, 336] width 115 height 15
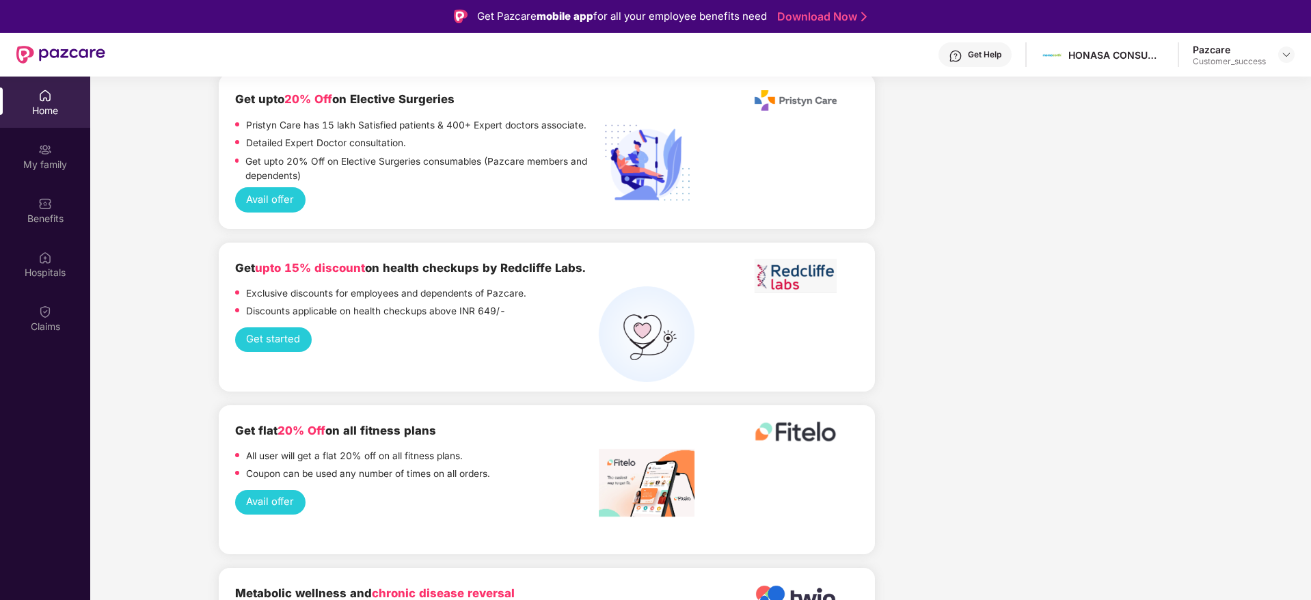
scroll to position [1681, 0]
click at [299, 326] on button "Get started" at bounding box center [273, 338] width 77 height 25
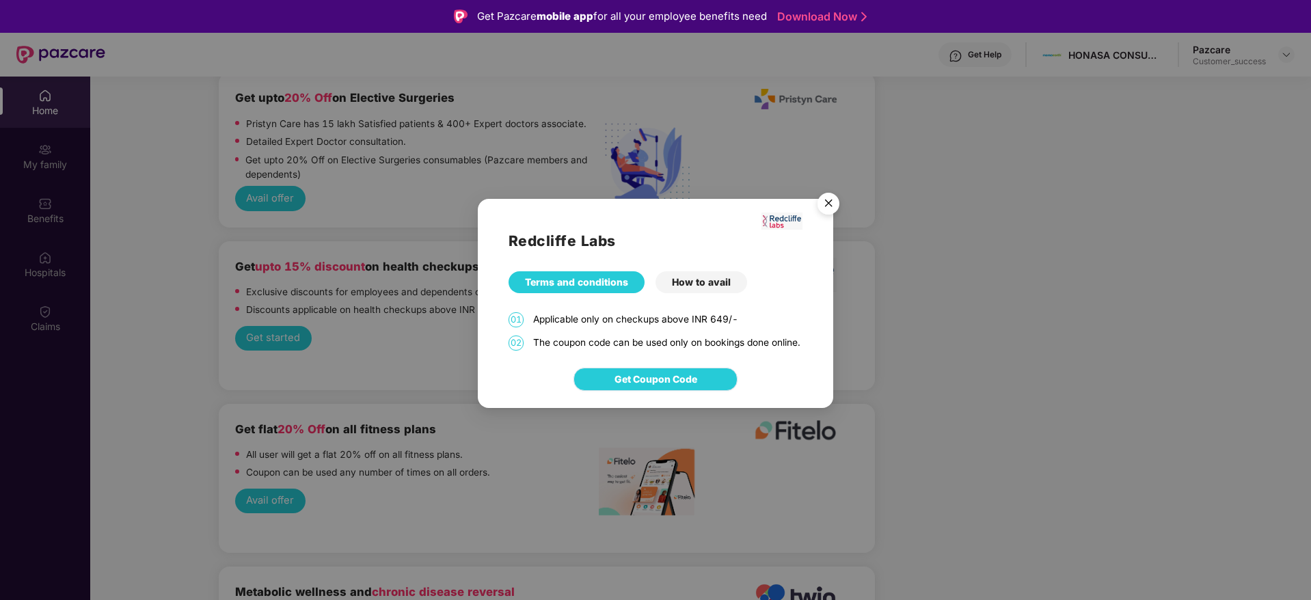
click at [650, 387] on span "Get Coupon Code" at bounding box center [655, 379] width 83 height 15
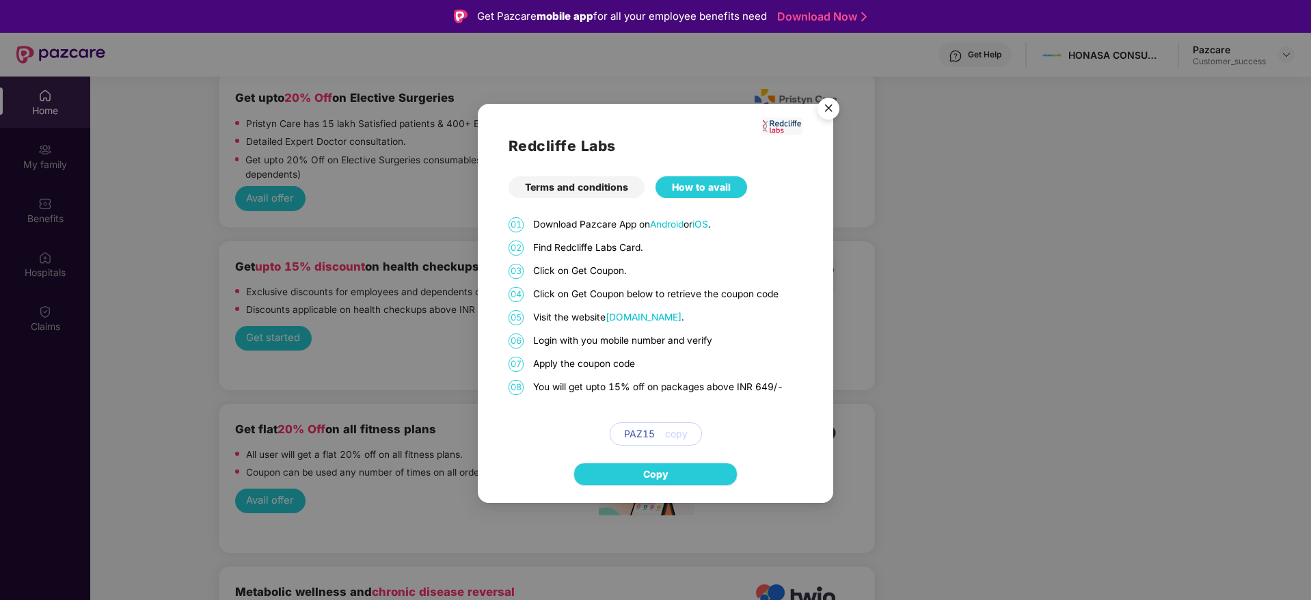
drag, startPoint x: 651, startPoint y: 444, endPoint x: 649, endPoint y: 474, distance: 29.5
click at [649, 474] on div "Redcliffe Labs Terms and conditions How to avail 01 Download Pazcare App on And…" at bounding box center [655, 303] width 355 height 399
click at [649, 474] on span "Copy" at bounding box center [655, 474] width 25 height 15
click at [647, 430] on span "PAZ15" at bounding box center [639, 433] width 31 height 15
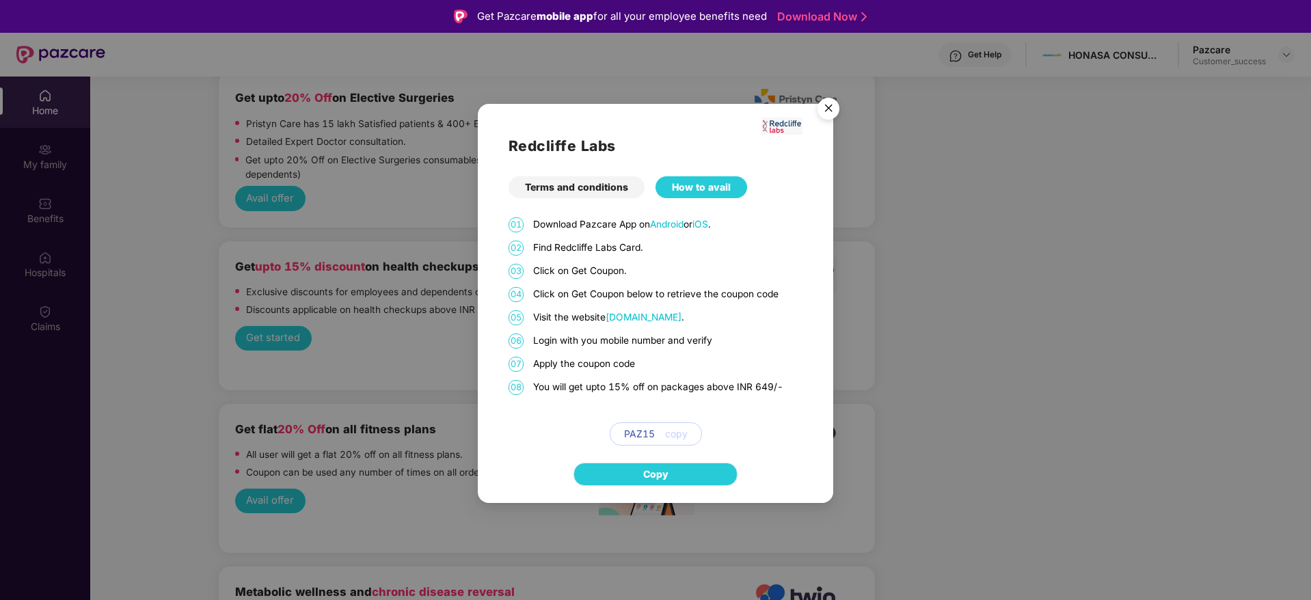
click at [646, 474] on span "Copy" at bounding box center [655, 474] width 25 height 15
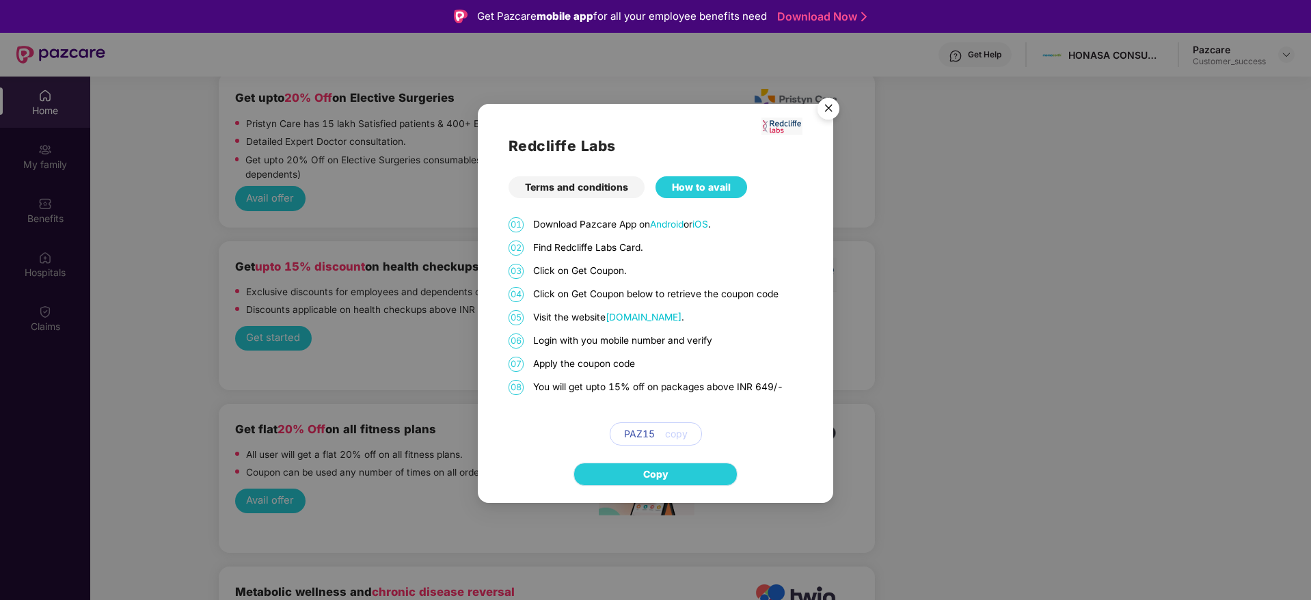
click at [646, 474] on span "Copy" at bounding box center [655, 474] width 25 height 15
drag, startPoint x: 646, startPoint y: 474, endPoint x: 650, endPoint y: 487, distance: 13.0
click at [650, 487] on div "Copy" at bounding box center [655, 474] width 355 height 57
click at [657, 478] on span "Copy" at bounding box center [655, 474] width 25 height 15
click at [641, 430] on span "PAZ15" at bounding box center [639, 433] width 31 height 15
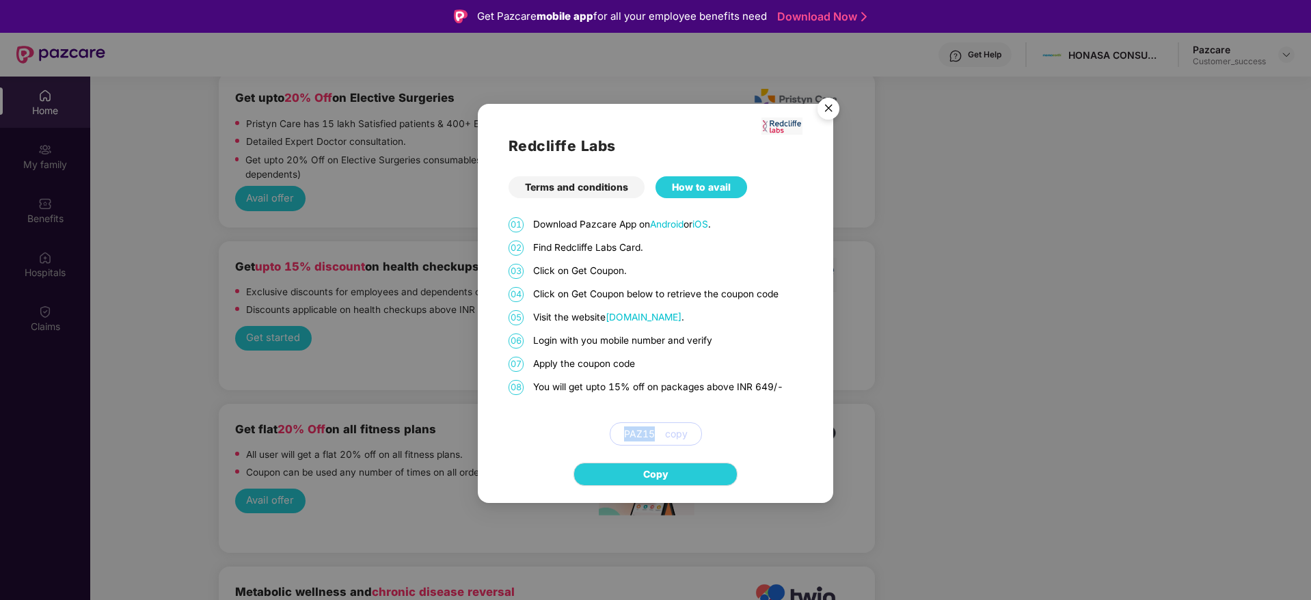
click at [641, 430] on span "PAZ15" at bounding box center [639, 433] width 31 height 15
click at [584, 193] on div "Terms and conditions" at bounding box center [576, 187] width 136 height 22
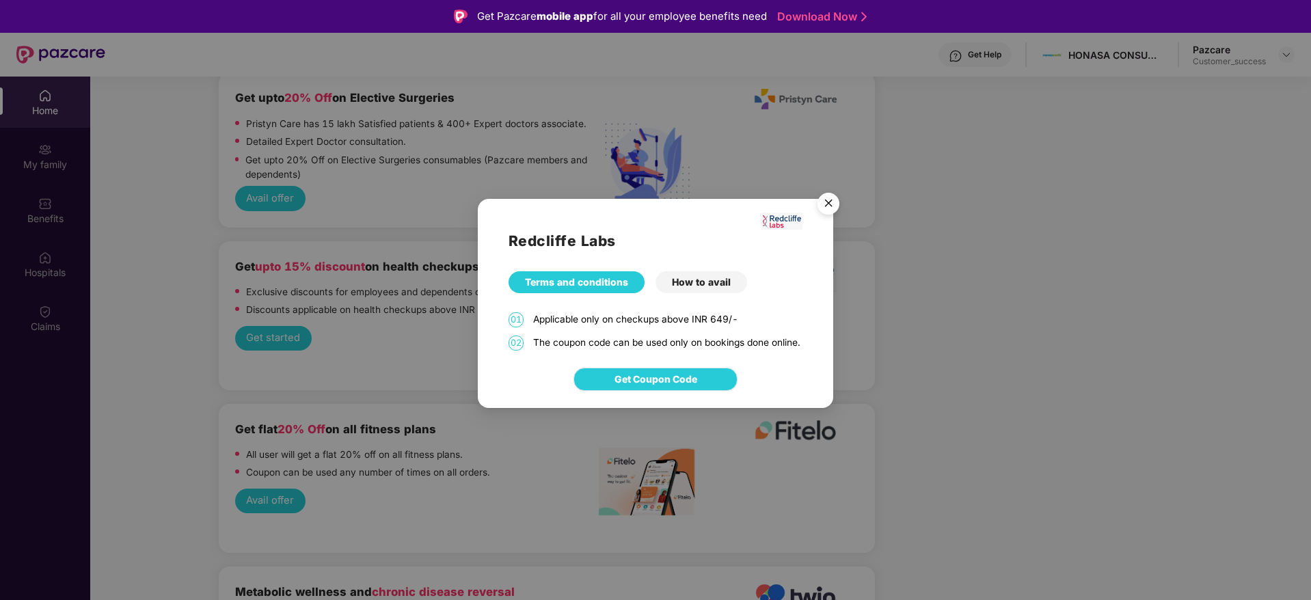
click at [666, 384] on span "Get Coupon Code" at bounding box center [655, 379] width 83 height 15
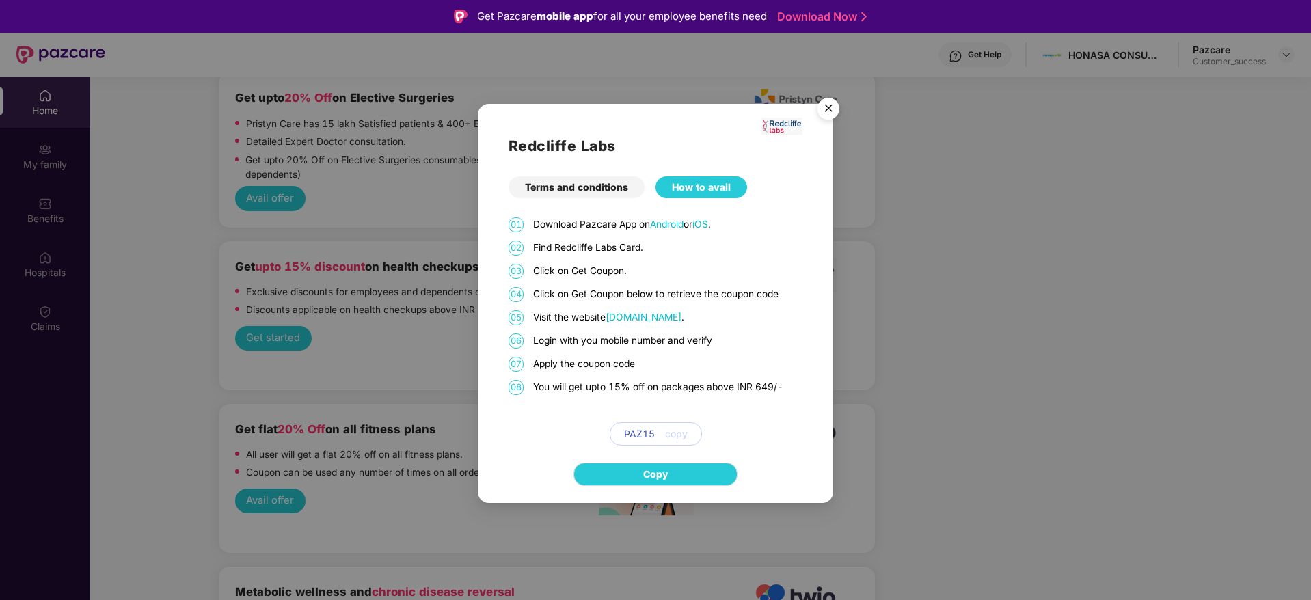
click at [646, 318] on span "[DOMAIN_NAME]" at bounding box center [643, 317] width 76 height 11
